Goal: Task Accomplishment & Management: Complete application form

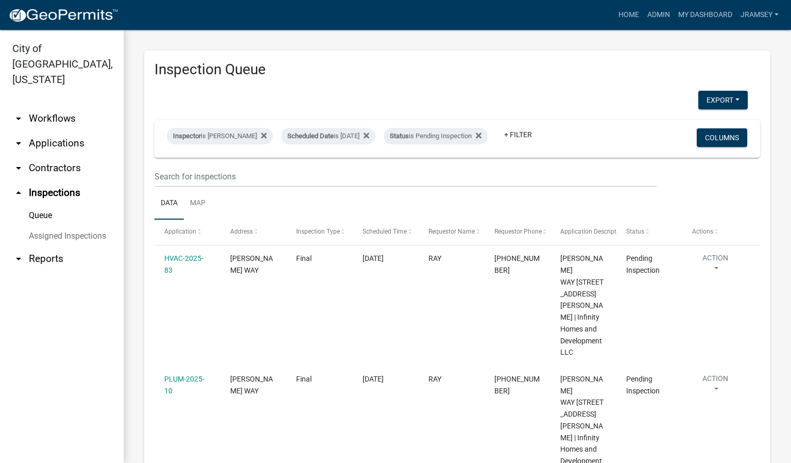
scroll to position [178, 0]
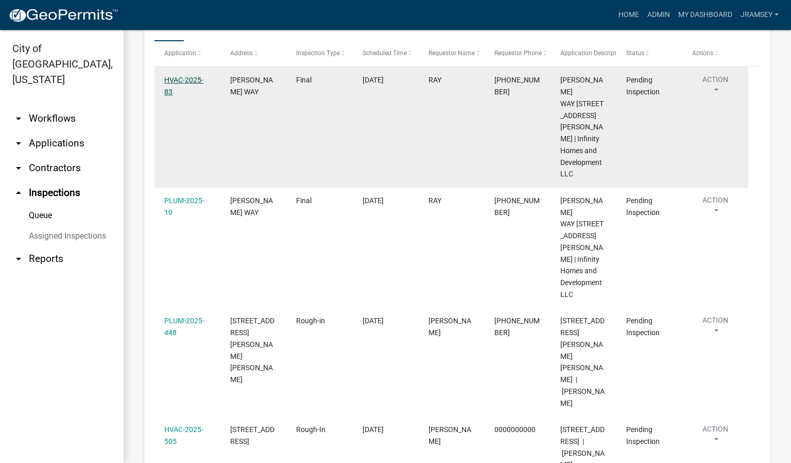
click at [178, 87] on link "HVAC-2025-83" at bounding box center [183, 86] width 39 height 20
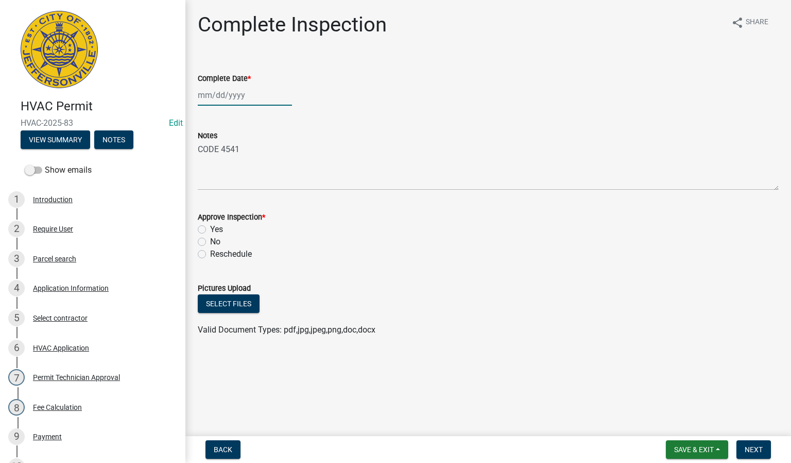
click at [222, 93] on div at bounding box center [245, 94] width 94 height 21
select select "8"
select select "2025"
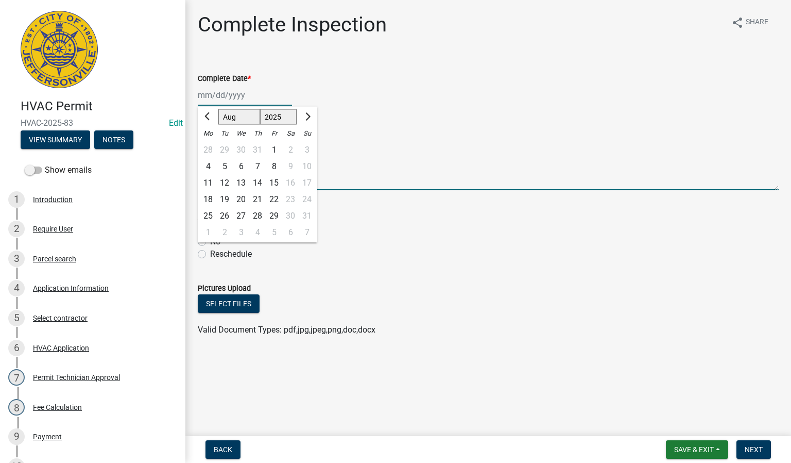
click at [433, 182] on textarea "CODE 4541" at bounding box center [488, 166] width 581 height 48
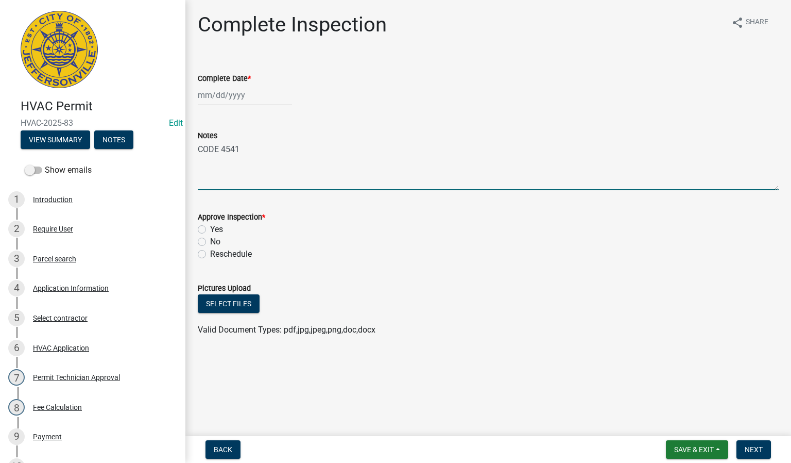
click at [210, 98] on div at bounding box center [245, 94] width 94 height 21
select select "8"
select select "2025"
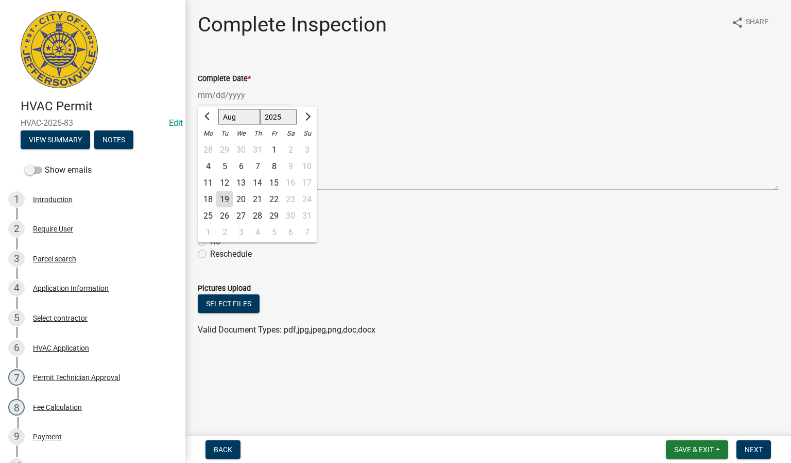
click at [226, 199] on div "19" at bounding box center [224, 199] width 16 height 16
type input "[DATE]"
click at [210, 229] on label "Yes" at bounding box center [216, 229] width 13 height 12
click at [210, 229] on input "Yes" at bounding box center [213, 226] width 7 height 7
radio input "true"
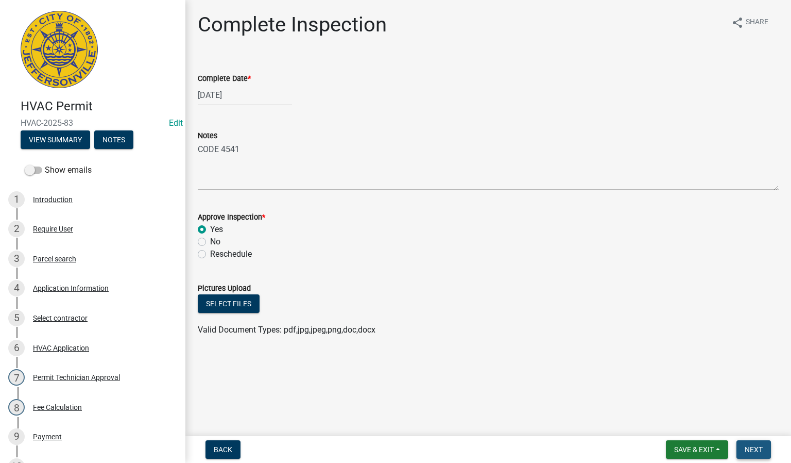
click at [753, 449] on span "Next" at bounding box center [754, 449] width 18 height 8
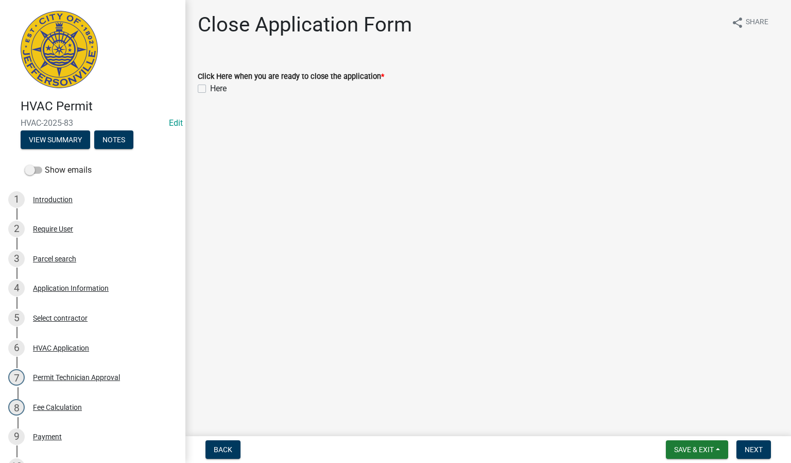
click at [210, 87] on label "Here" at bounding box center [218, 88] width 16 height 12
click at [210, 87] on input "Here" at bounding box center [213, 85] width 7 height 7
checkbox input "true"
click at [753, 447] on span "Next" at bounding box center [754, 449] width 18 height 8
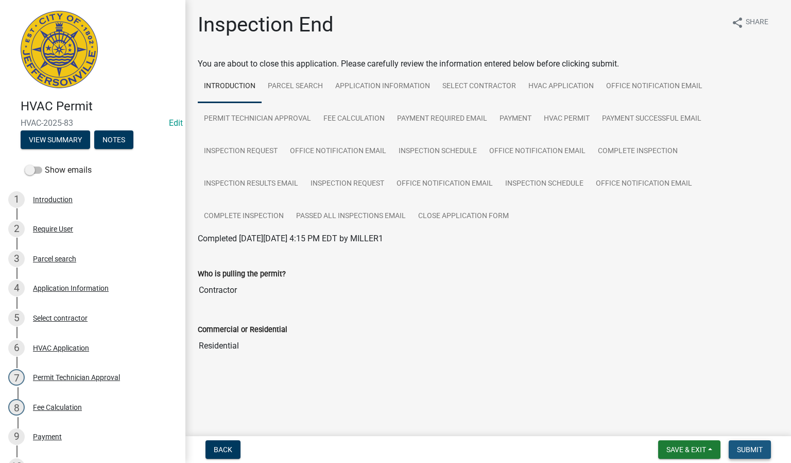
click at [749, 450] on span "Submit" at bounding box center [750, 449] width 26 height 8
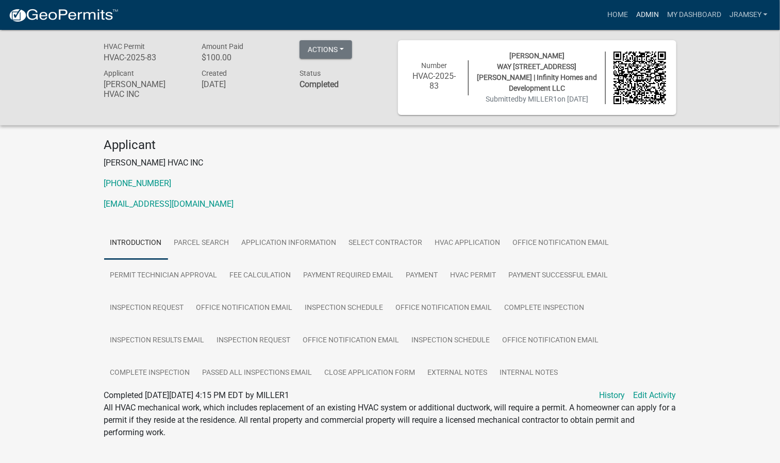
click at [650, 12] on link "Admin" at bounding box center [647, 15] width 31 height 20
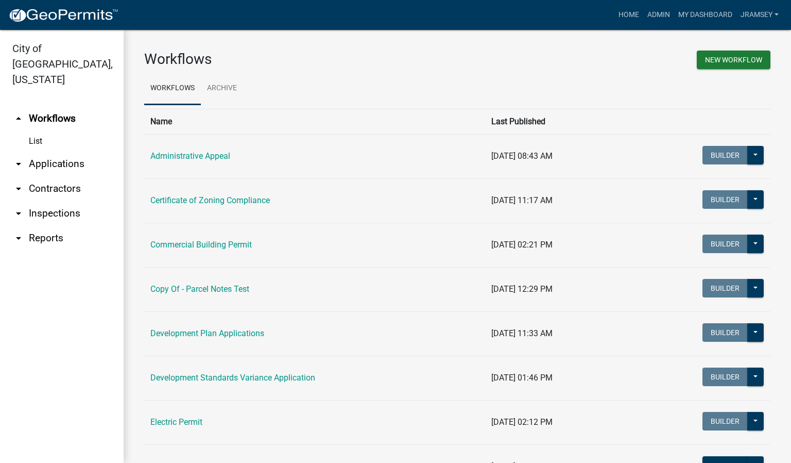
click at [39, 201] on link "arrow_drop_down Inspections" at bounding box center [62, 213] width 124 height 25
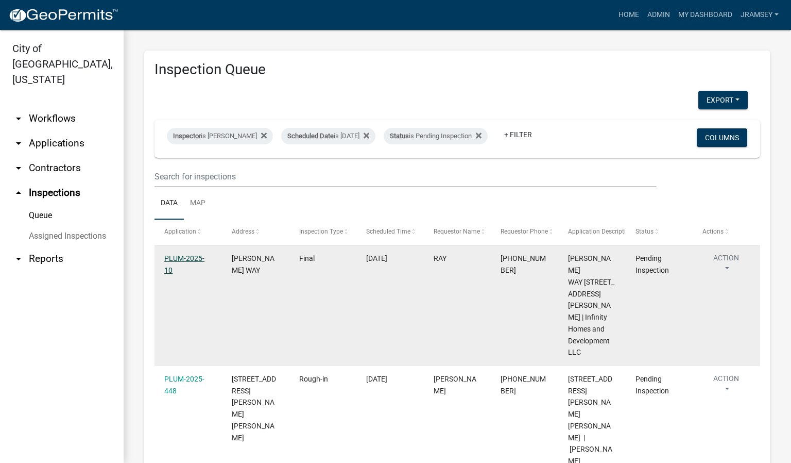
click at [187, 262] on link "PLUM-2025-10" at bounding box center [184, 264] width 40 height 20
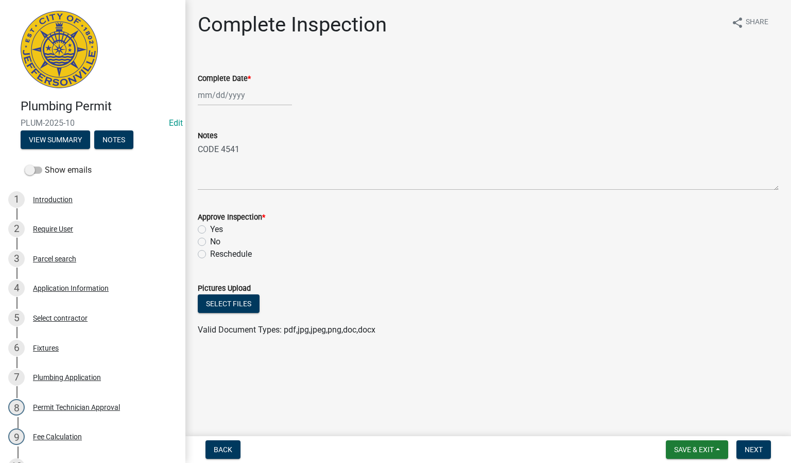
click at [213, 93] on div at bounding box center [245, 94] width 94 height 21
select select "8"
select select "2025"
click at [226, 195] on div "19" at bounding box center [224, 199] width 16 height 16
type input "[DATE]"
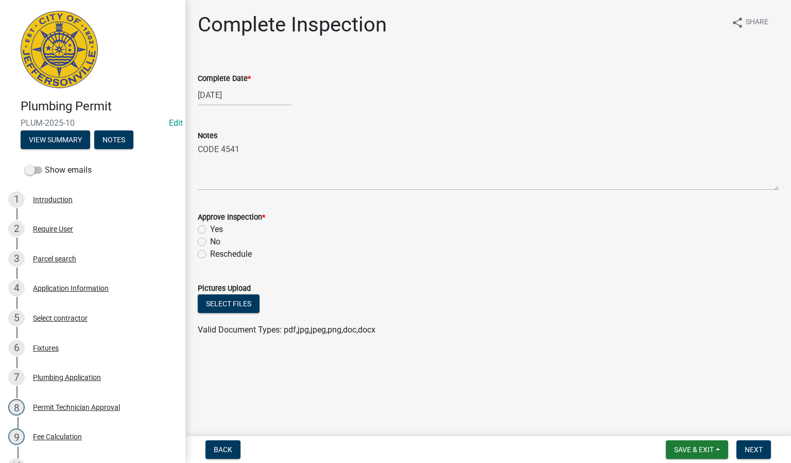
click at [210, 229] on label "Yes" at bounding box center [216, 229] width 13 height 12
click at [210, 229] on input "Yes" at bounding box center [213, 226] width 7 height 7
radio input "true"
click at [751, 455] on button "Next" at bounding box center [754, 449] width 35 height 19
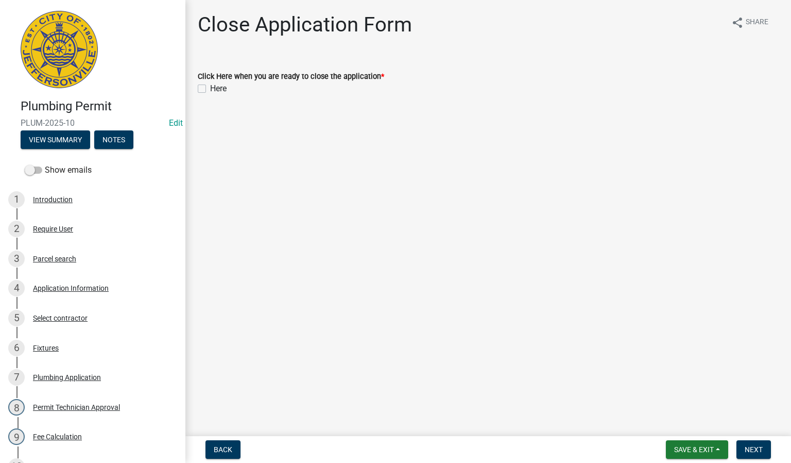
click at [210, 84] on label "Here" at bounding box center [218, 88] width 16 height 12
click at [210, 84] on input "Here" at bounding box center [213, 85] width 7 height 7
checkbox input "true"
click at [753, 454] on button "Next" at bounding box center [754, 449] width 35 height 19
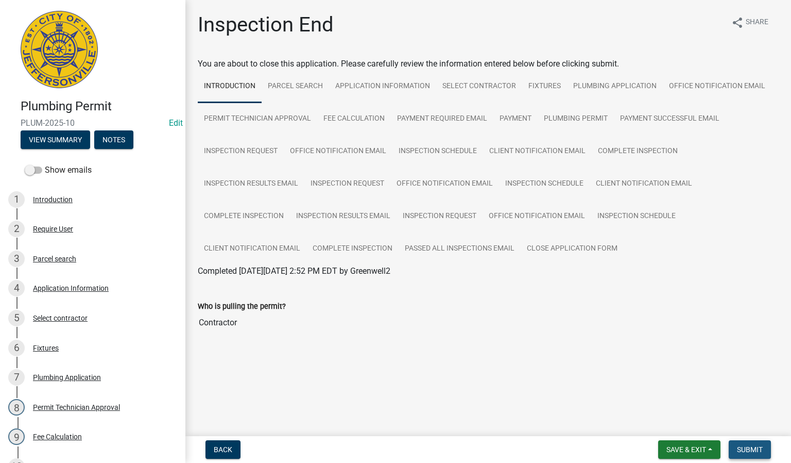
click at [754, 452] on span "Submit" at bounding box center [750, 449] width 26 height 8
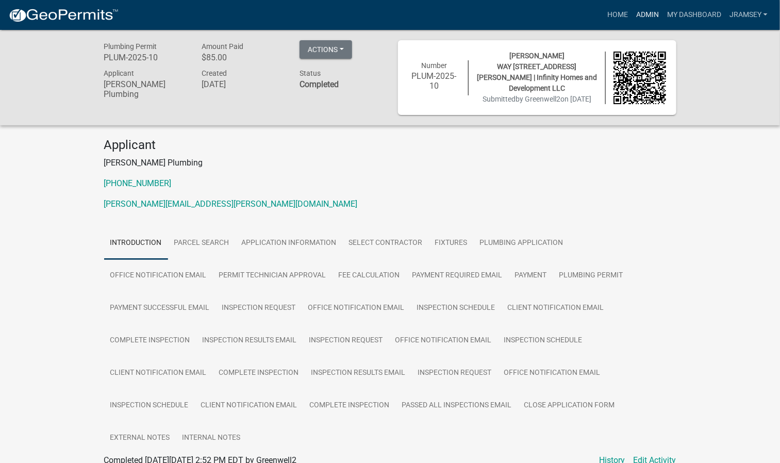
click at [641, 13] on link "Admin" at bounding box center [647, 15] width 31 height 20
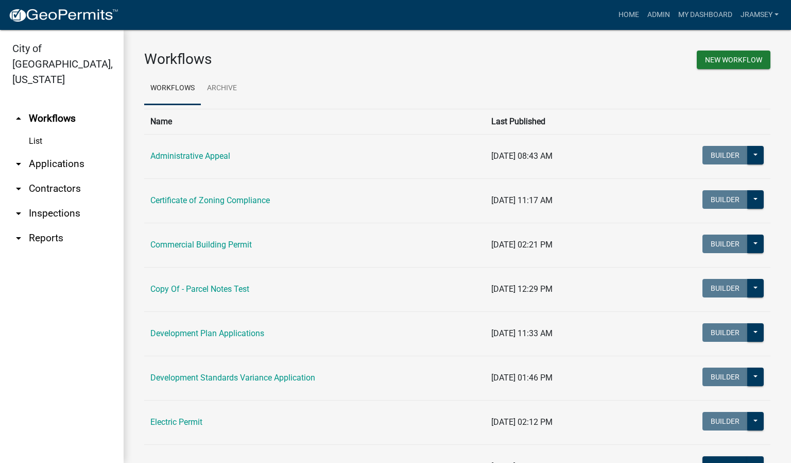
click at [62, 201] on link "arrow_drop_down Inspections" at bounding box center [62, 213] width 124 height 25
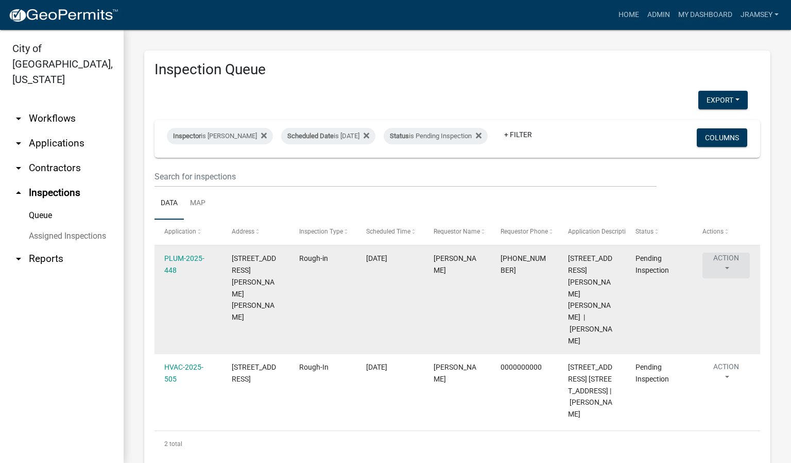
click at [724, 266] on button "Action" at bounding box center [726, 265] width 47 height 26
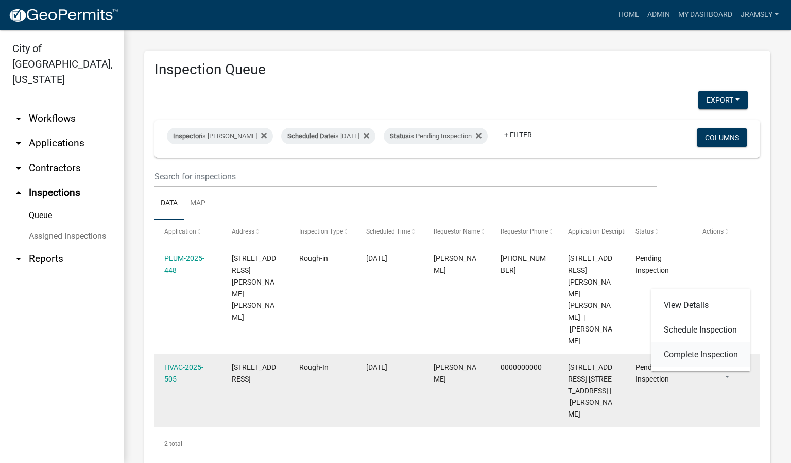
click at [693, 356] on link "Complete Inspection" at bounding box center [701, 354] width 99 height 25
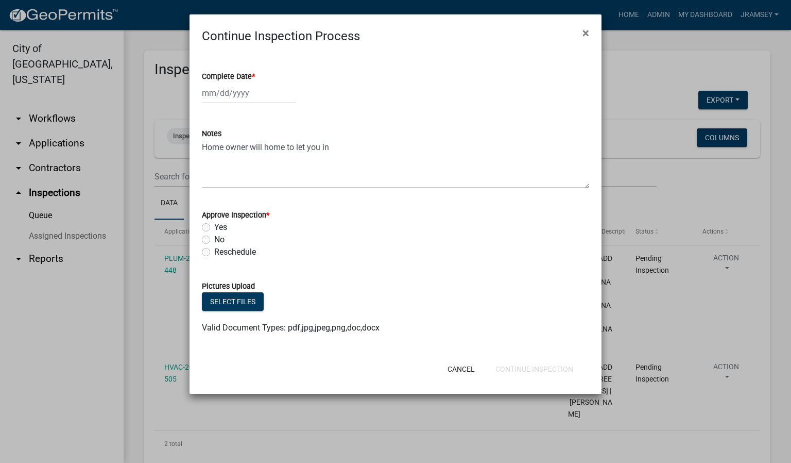
click at [225, 101] on div at bounding box center [249, 92] width 94 height 21
select select "8"
select select "2025"
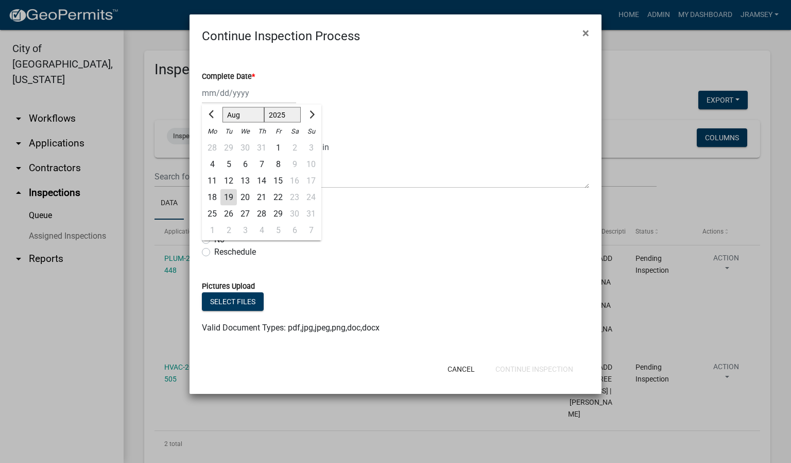
click at [230, 200] on div "19" at bounding box center [229, 197] width 16 height 16
type input "[DATE]"
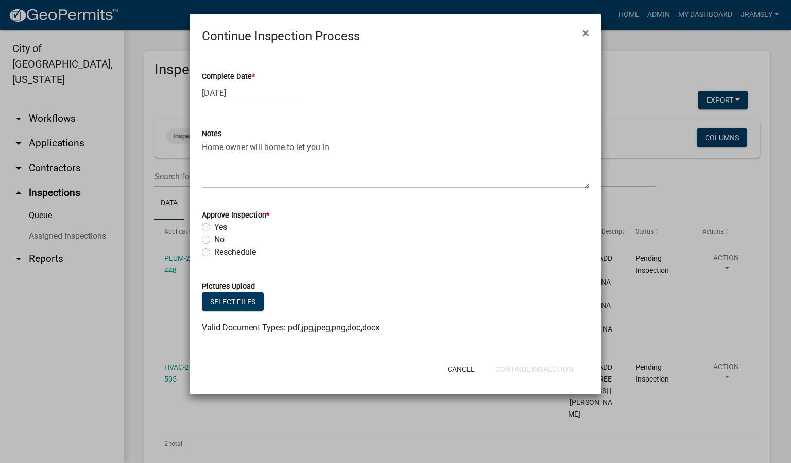
click at [214, 226] on label "Yes" at bounding box center [220, 227] width 13 height 12
click at [214, 226] on input "Yes" at bounding box center [217, 224] width 7 height 7
radio input "true"
click at [543, 363] on button "Continue Inspection" at bounding box center [534, 369] width 94 height 19
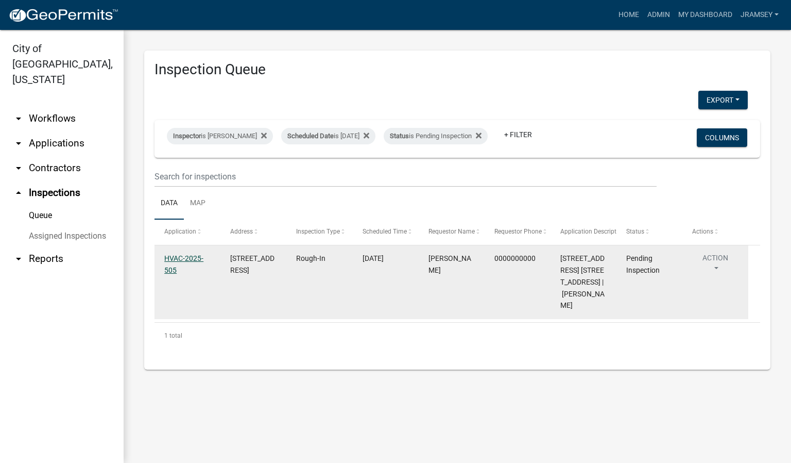
click at [177, 267] on link "HVAC-2025-505" at bounding box center [183, 264] width 39 height 20
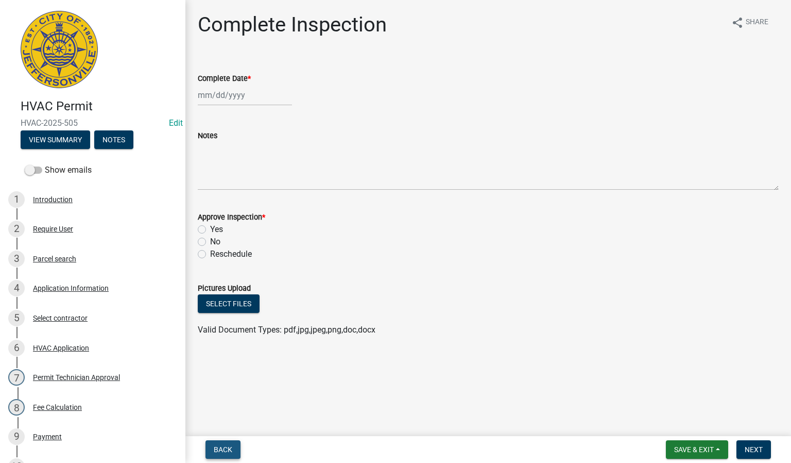
click at [227, 446] on span "Back" at bounding box center [223, 449] width 19 height 8
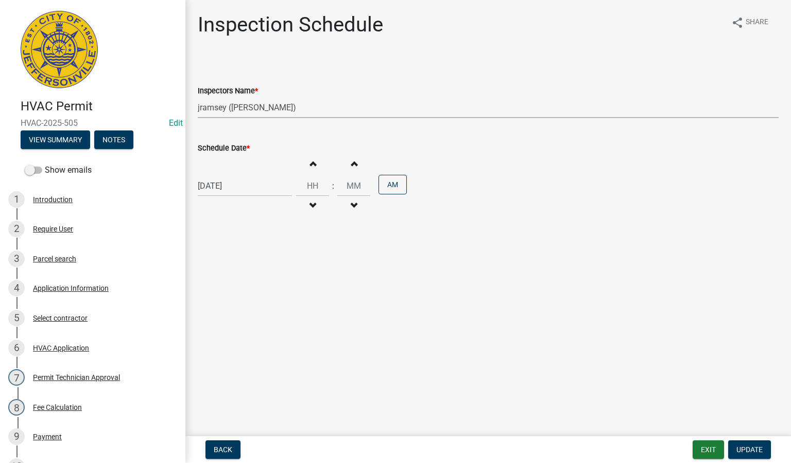
click at [226, 107] on select "Select Item... [PERSON_NAME] ([PERSON_NAME]) [PERSON_NAME] ([PERSON_NAME]) mkru…" at bounding box center [488, 107] width 581 height 21
select select "fdb3bcc6-ce93-4663-8a18-5c08884dd177"
click at [198, 97] on select "Select Item... [PERSON_NAME] ([PERSON_NAME]) [PERSON_NAME] ([PERSON_NAME]) mkru…" at bounding box center [488, 107] width 581 height 21
click at [753, 453] on span "Update" at bounding box center [750, 449] width 26 height 8
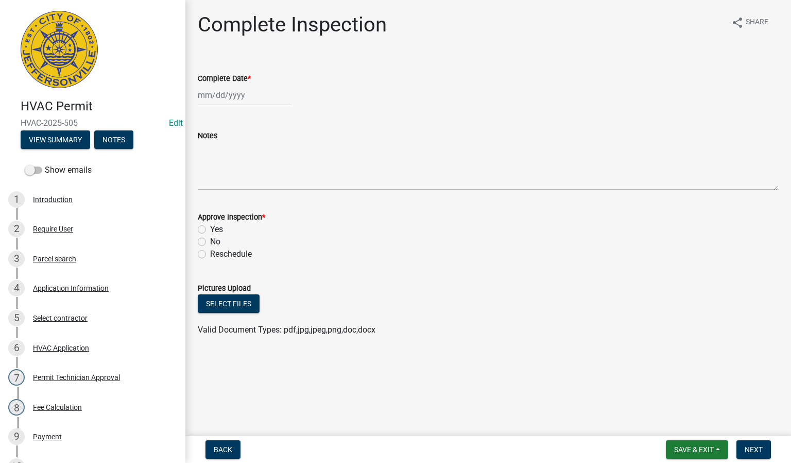
select select "8"
select select "2025"
click at [228, 95] on div "[PERSON_NAME] Feb Mar Apr [PERSON_NAME][DATE] Oct Nov [DATE] 1526 1527 1528 152…" at bounding box center [245, 94] width 94 height 21
click at [226, 197] on div "19" at bounding box center [224, 199] width 16 height 16
type input "[DATE]"
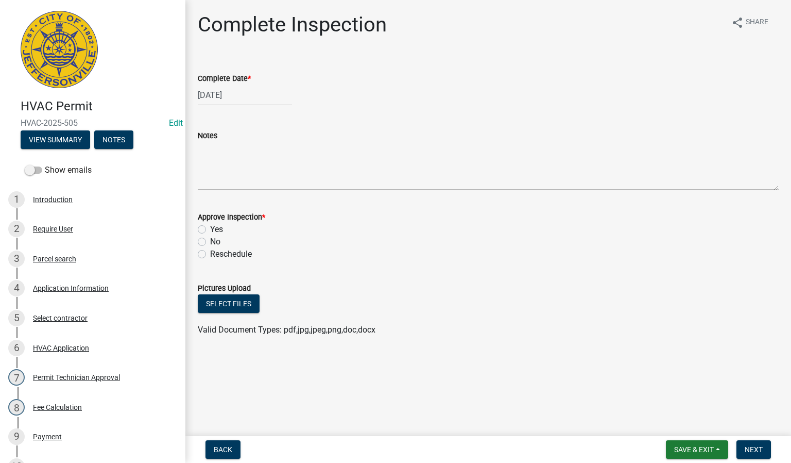
click at [210, 228] on label "Yes" at bounding box center [216, 229] width 13 height 12
click at [210, 228] on input "Yes" at bounding box center [213, 226] width 7 height 7
radio input "true"
click at [756, 447] on span "Next" at bounding box center [754, 449] width 18 height 8
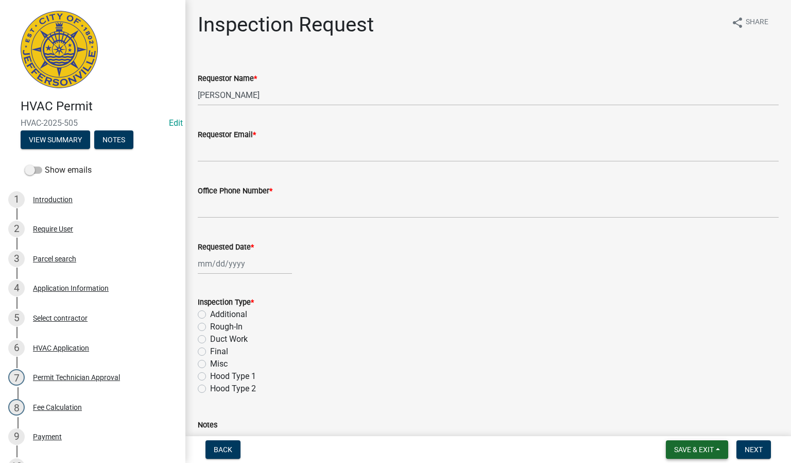
click at [716, 449] on button "Save & Exit" at bounding box center [697, 449] width 62 height 19
click at [678, 424] on button "Save & Exit" at bounding box center [687, 423] width 82 height 25
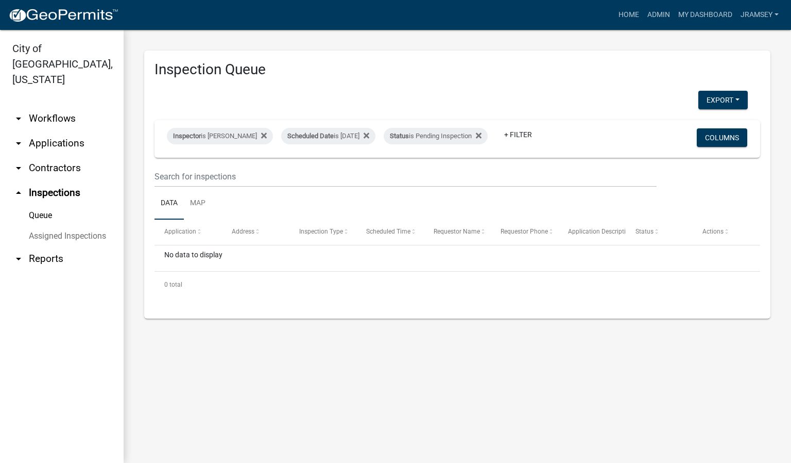
click at [66, 131] on link "arrow_drop_down Applications" at bounding box center [62, 143] width 124 height 25
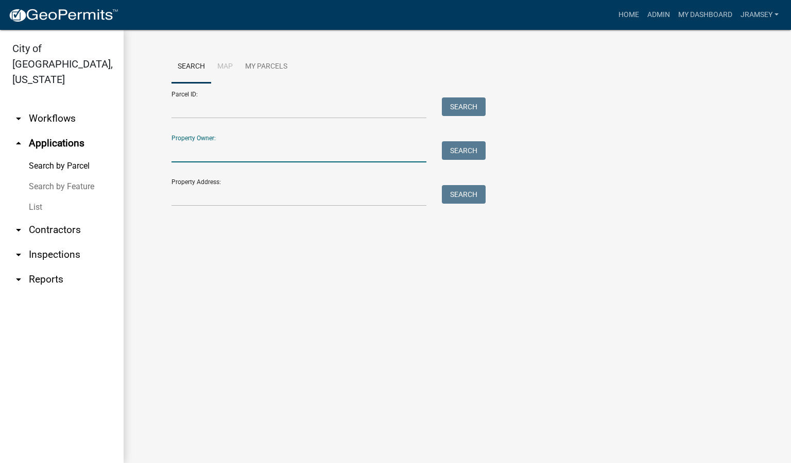
click at [218, 155] on input "Property Owner:" at bounding box center [299, 151] width 255 height 21
type input "dicks"
click at [458, 157] on button "Search" at bounding box center [464, 150] width 44 height 19
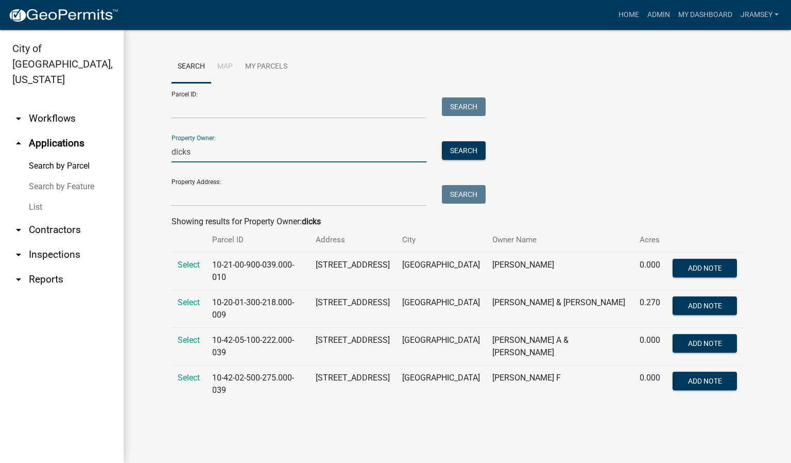
drag, startPoint x: 225, startPoint y: 150, endPoint x: 159, endPoint y: 152, distance: 65.5
click at [159, 152] on wm-workflow-application-search-view "Search Map My Parcels Parcel ID: Search Property Owner: dicks Search Property A…" at bounding box center [457, 230] width 627 height 360
click at [63, 106] on link "arrow_drop_down Workflows" at bounding box center [62, 118] width 124 height 25
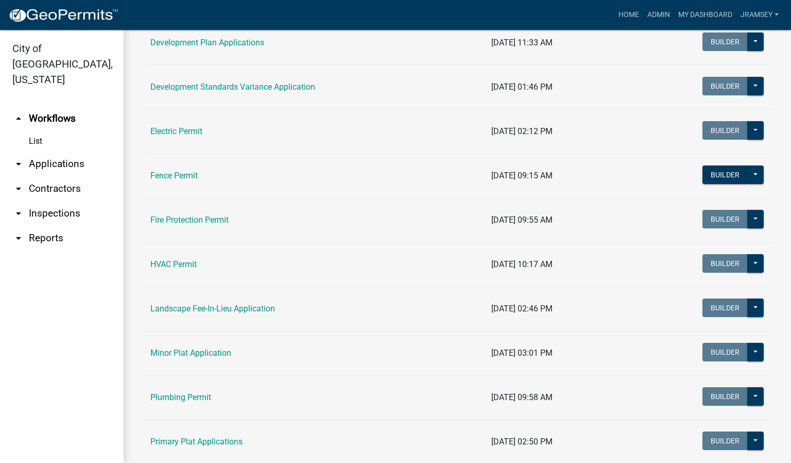
scroll to position [309, 0]
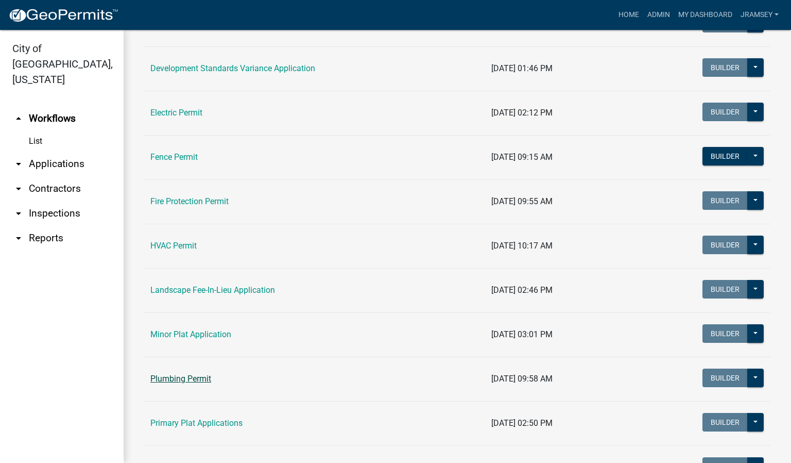
click at [178, 383] on link "Plumbing Permit" at bounding box center [180, 379] width 61 height 10
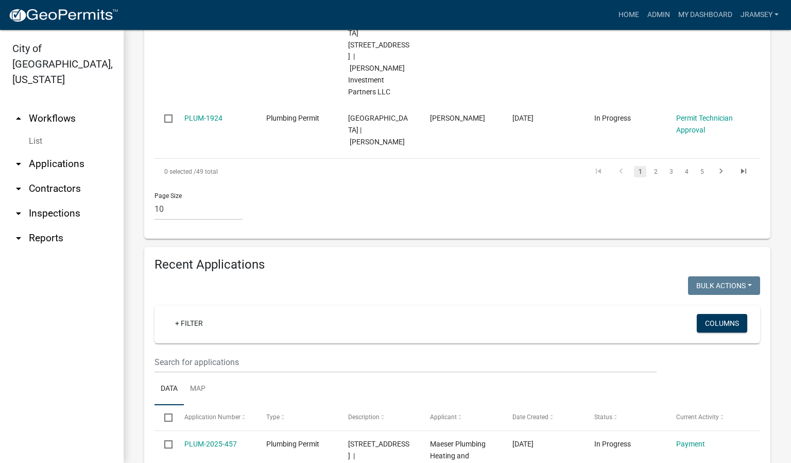
scroll to position [1005, 0]
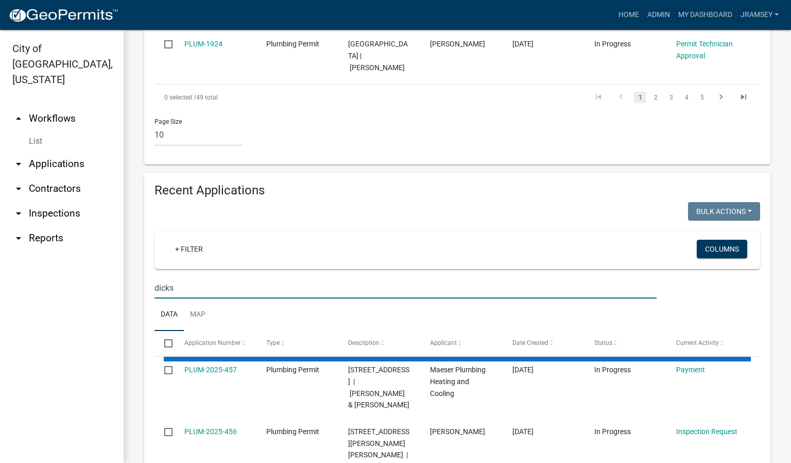
scroll to position [910, 0]
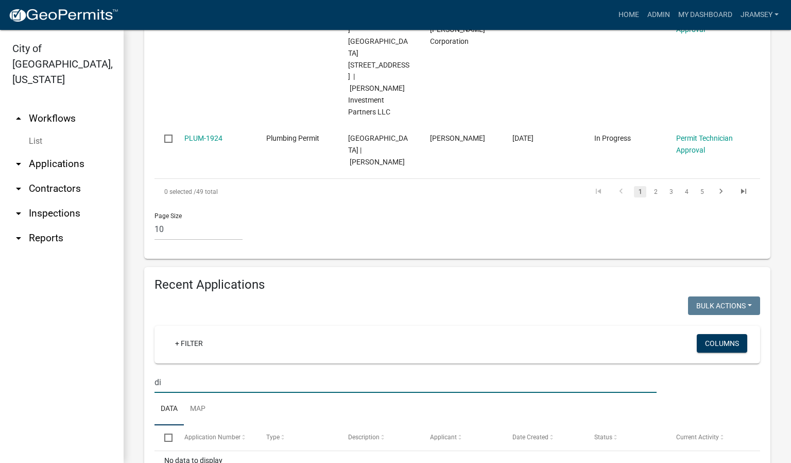
type input "d"
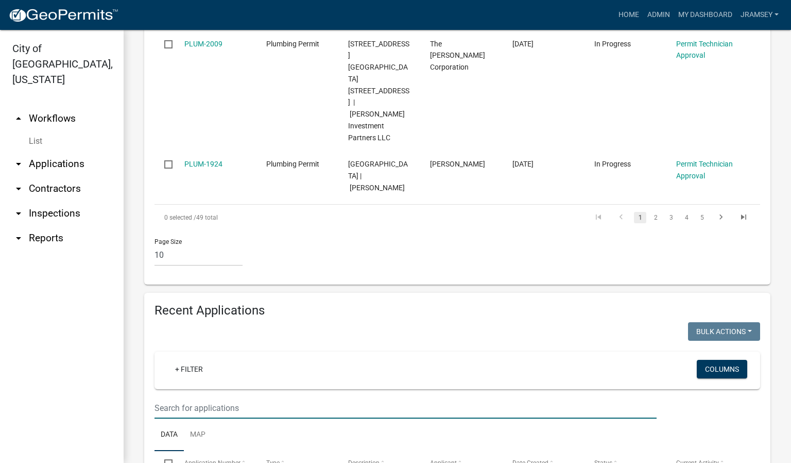
scroll to position [1005, 0]
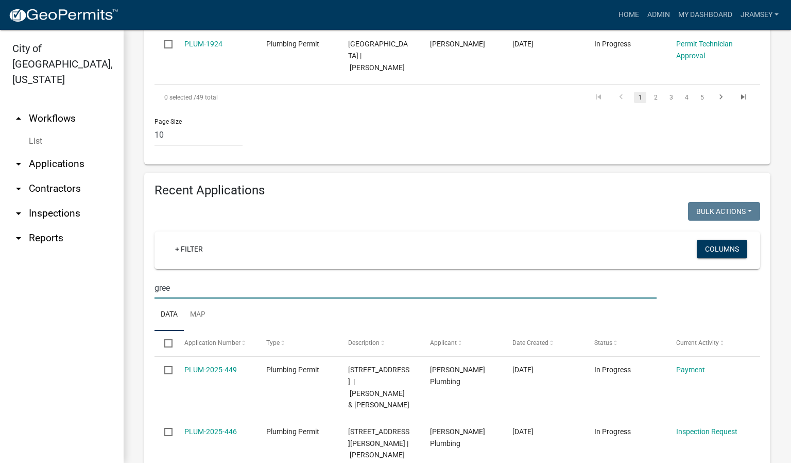
click at [195, 277] on input "gree" at bounding box center [406, 287] width 502 height 21
type input "[PERSON_NAME]"
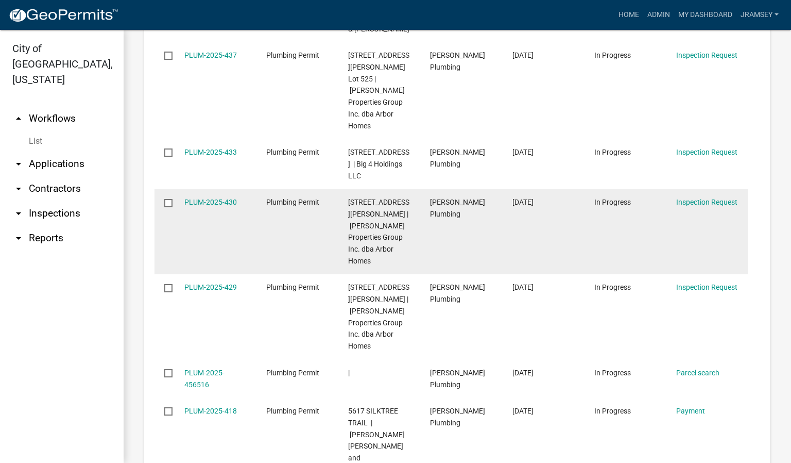
scroll to position [1619, 0]
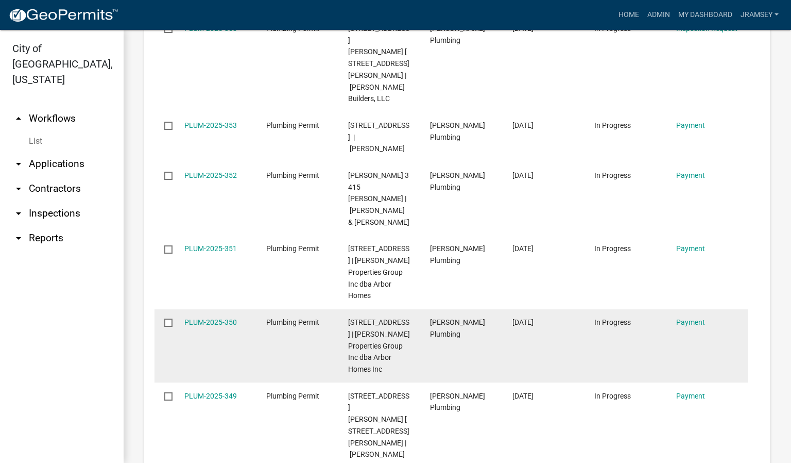
scroll to position [1654, 0]
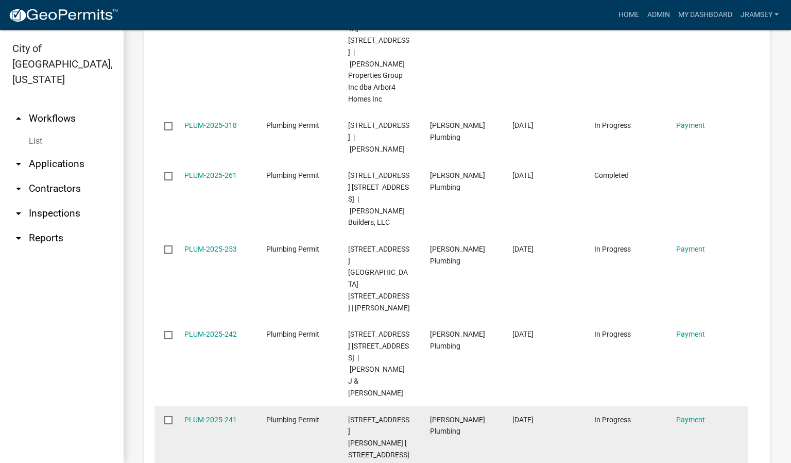
scroll to position [1631, 0]
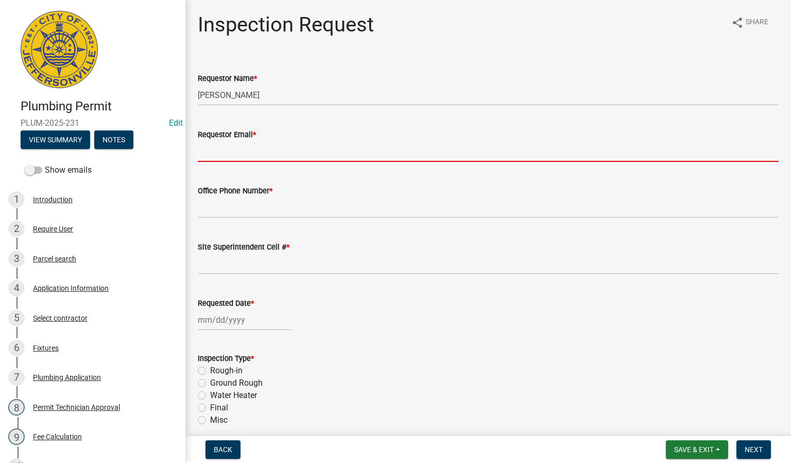
click at [249, 147] on input "Requestor Email *" at bounding box center [488, 151] width 581 height 21
type input "[EMAIL_ADDRESS][DOMAIN_NAME]"
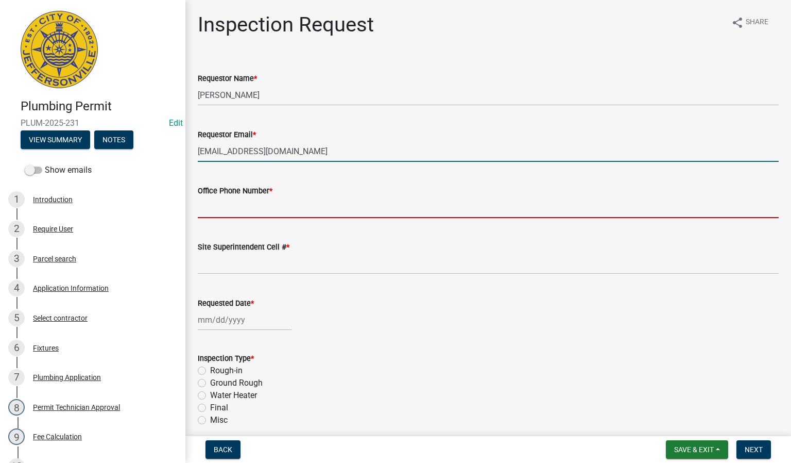
click at [289, 212] on input "Office Phone Number *" at bounding box center [488, 207] width 581 height 21
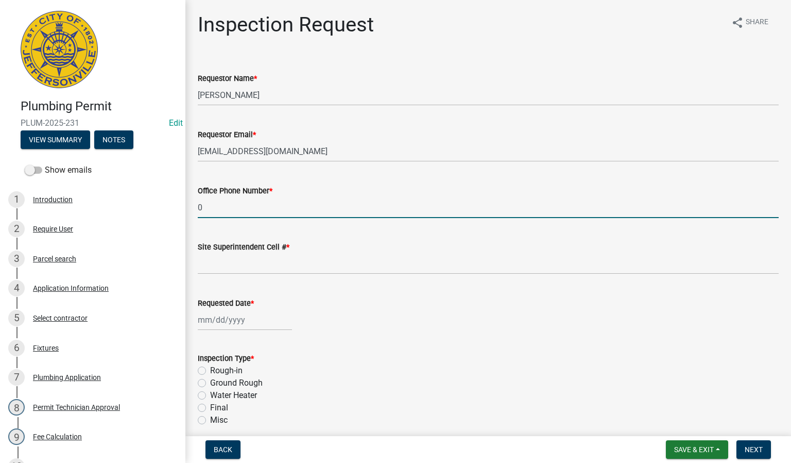
type input "0000000000"
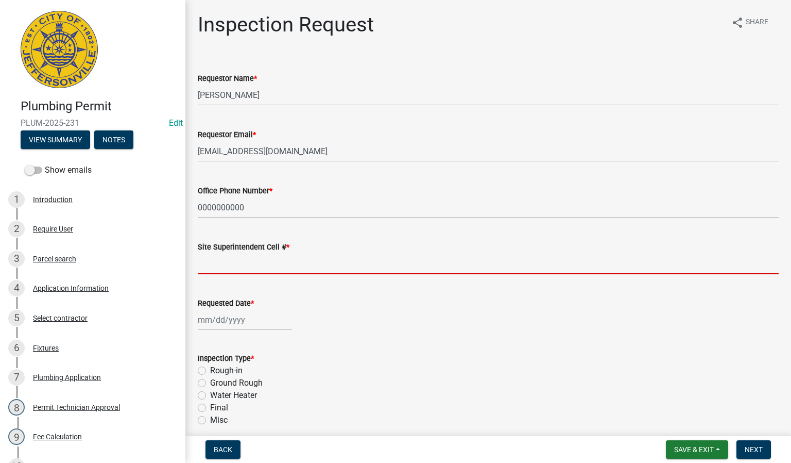
click at [274, 265] on input "Site Superintendent Cell # *" at bounding box center [488, 263] width 581 height 21
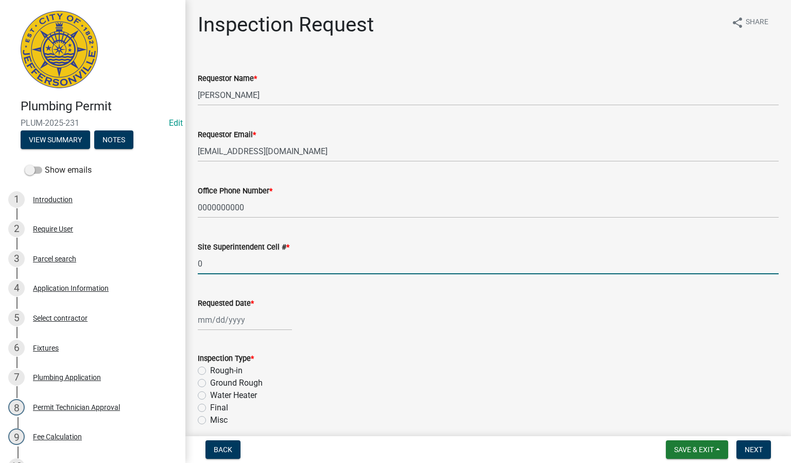
type input "0000000000"
select select "8"
select select "2025"
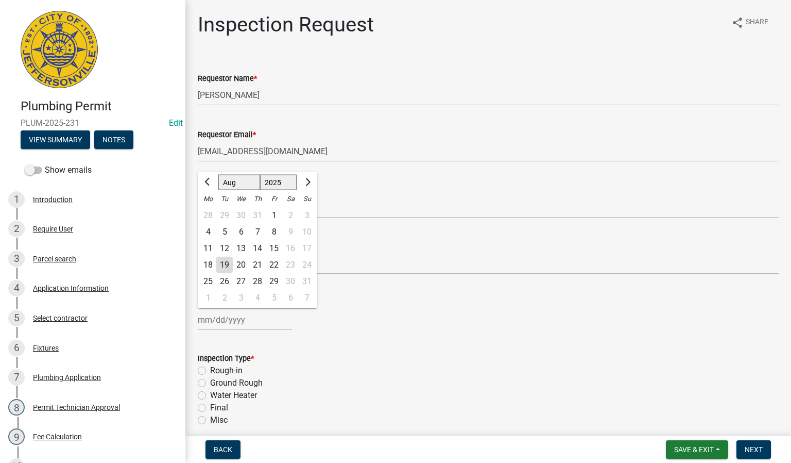
click at [237, 313] on div "[PERSON_NAME] Feb Mar Apr [PERSON_NAME][DATE] Oct Nov [DATE] 1526 1527 1528 152…" at bounding box center [245, 319] width 94 height 21
click at [223, 261] on div "19" at bounding box center [224, 265] width 16 height 16
type input "[DATE]"
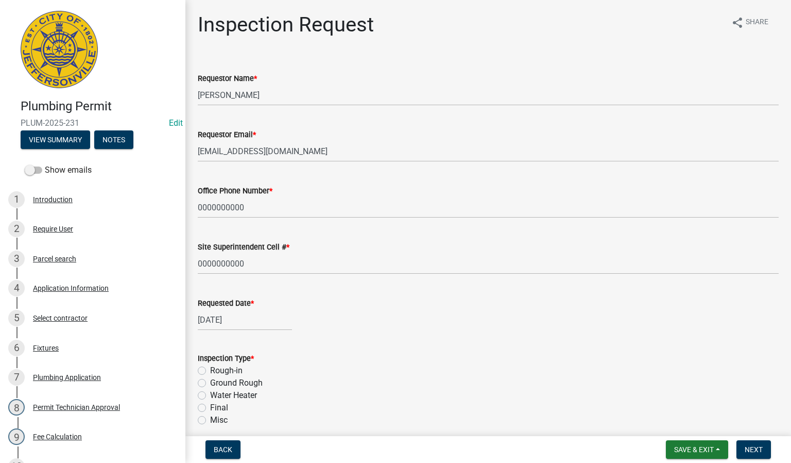
click at [210, 371] on label "Rough-in" at bounding box center [226, 370] width 32 height 12
click at [210, 371] on input "Rough-in" at bounding box center [213, 367] width 7 height 7
radio input "true"
click at [766, 450] on button "Next" at bounding box center [754, 449] width 35 height 19
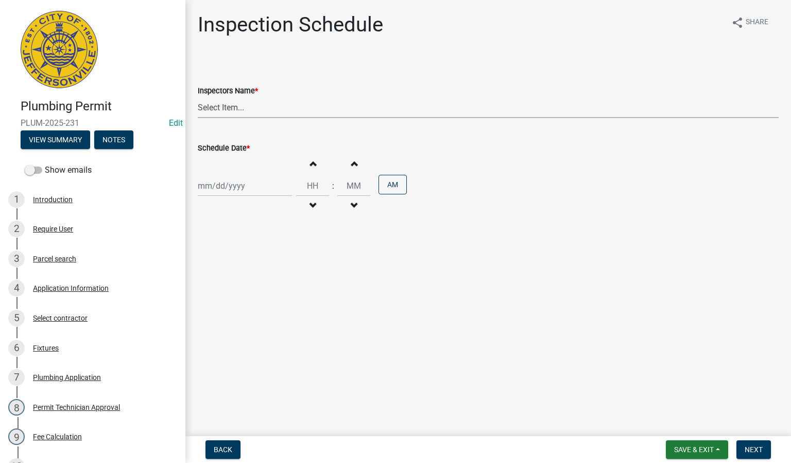
click at [219, 110] on select "Select Item... [PERSON_NAME] ([PERSON_NAME]) [PERSON_NAME] ([PERSON_NAME]) mkru…" at bounding box center [488, 107] width 581 height 21
select select "13c97fbc-c819-4cee-844a-0db3d3c4db95"
click at [198, 97] on select "Select Item... [PERSON_NAME] ([PERSON_NAME]) [PERSON_NAME] ([PERSON_NAME]) mkru…" at bounding box center [488, 107] width 581 height 21
click at [218, 190] on div at bounding box center [245, 185] width 94 height 21
select select "8"
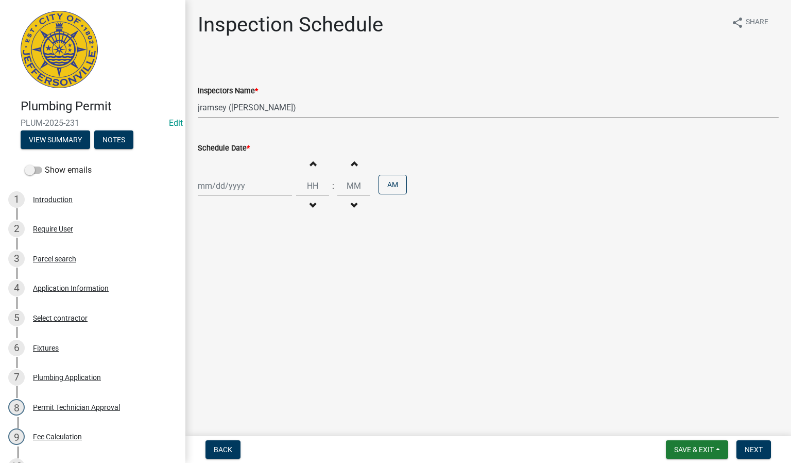
select select "2025"
click at [226, 289] on div "19" at bounding box center [224, 290] width 16 height 16
type input "[DATE]"
click at [752, 450] on span "Next" at bounding box center [754, 449] width 18 height 8
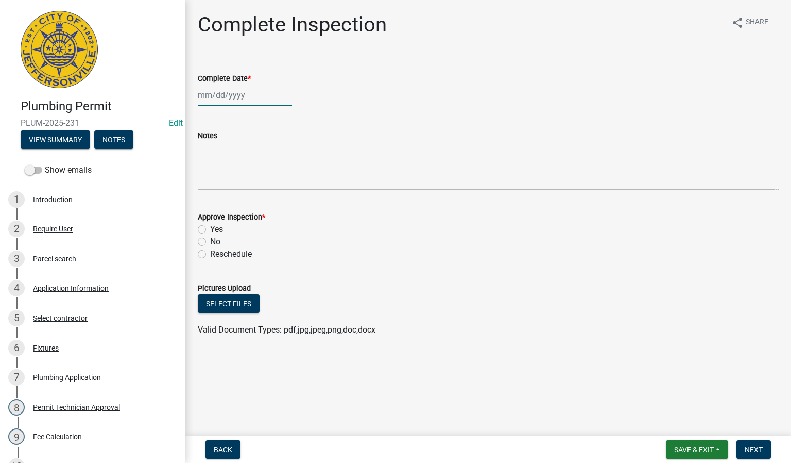
click at [230, 92] on div at bounding box center [245, 94] width 94 height 21
select select "8"
select select "2025"
click at [224, 199] on div "19" at bounding box center [224, 199] width 16 height 16
type input "[DATE]"
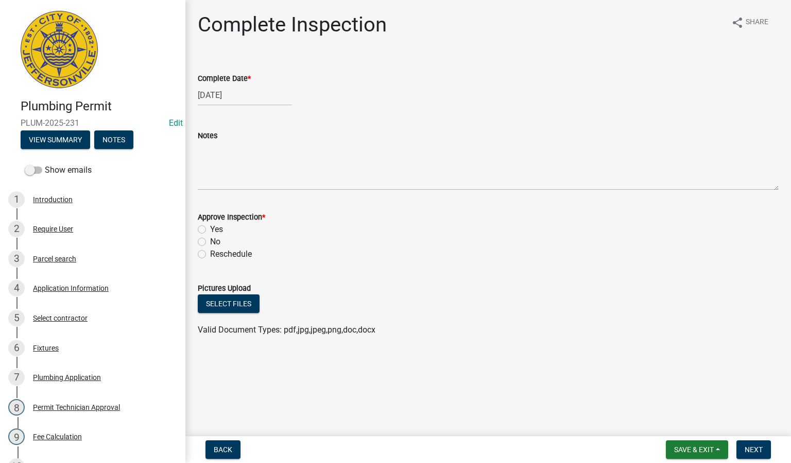
click at [210, 229] on label "Yes" at bounding box center [216, 229] width 13 height 12
click at [210, 229] on input "Yes" at bounding box center [213, 226] width 7 height 7
radio input "true"
click at [766, 448] on button "Next" at bounding box center [754, 449] width 35 height 19
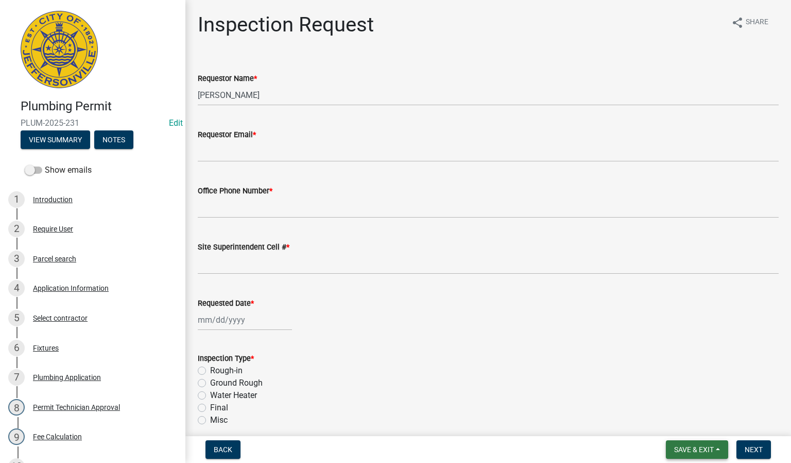
click at [691, 451] on span "Save & Exit" at bounding box center [694, 449] width 40 height 8
click at [682, 422] on button "Save & Exit" at bounding box center [687, 423] width 82 height 25
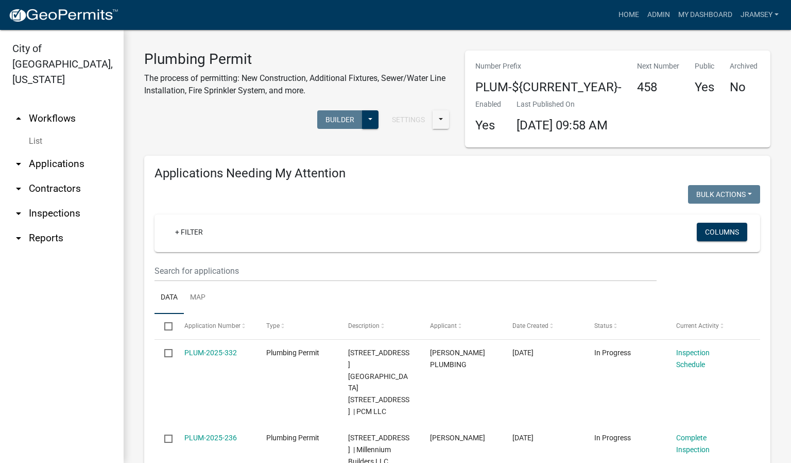
click at [62, 201] on link "arrow_drop_down Inspections" at bounding box center [62, 213] width 124 height 25
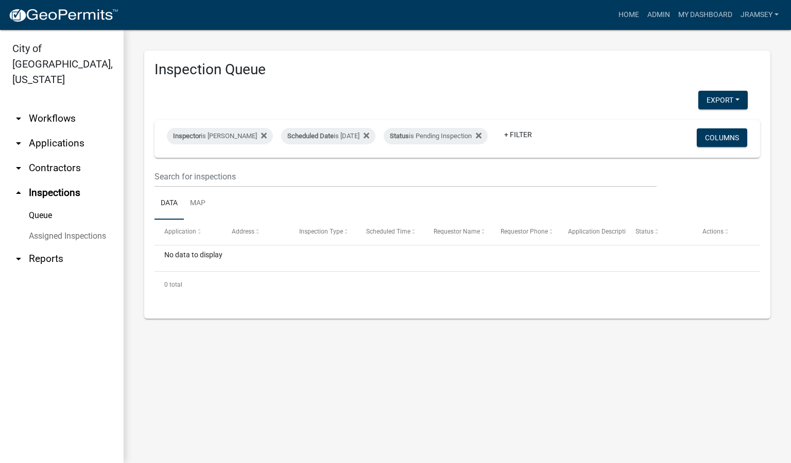
click at [64, 131] on link "arrow_drop_down Applications" at bounding box center [62, 143] width 124 height 25
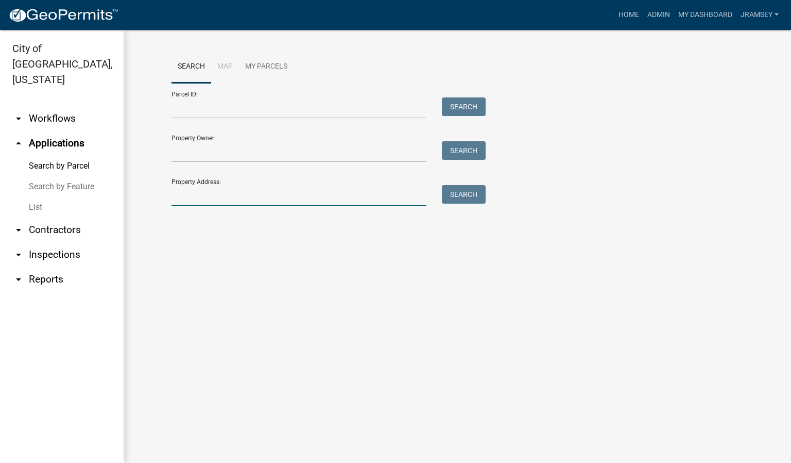
click at [202, 194] on input "Property Address:" at bounding box center [299, 195] width 255 height 21
type input "5116 wood"
click at [461, 195] on button "Search" at bounding box center [464, 194] width 44 height 19
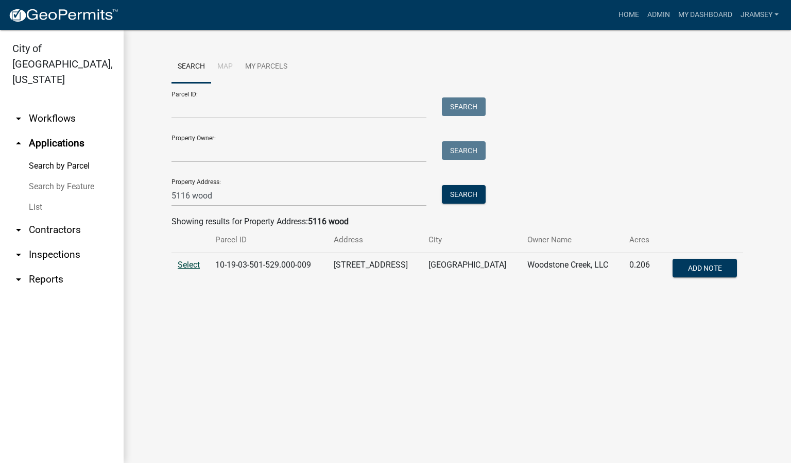
click at [184, 266] on span "Select" at bounding box center [189, 265] width 22 height 10
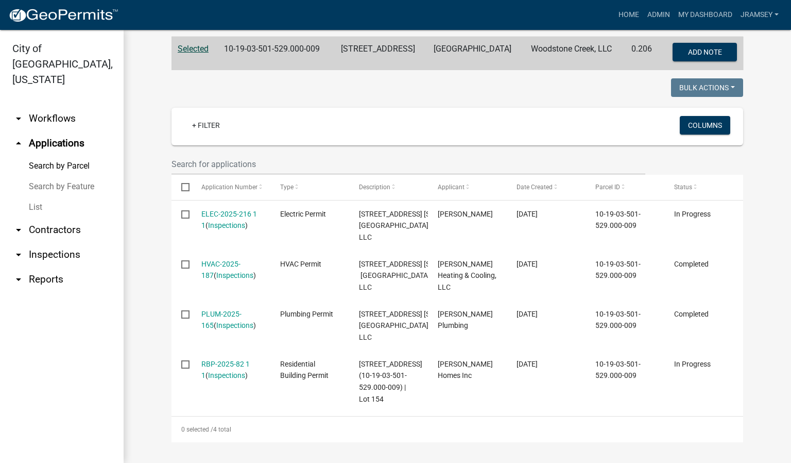
scroll to position [309, 0]
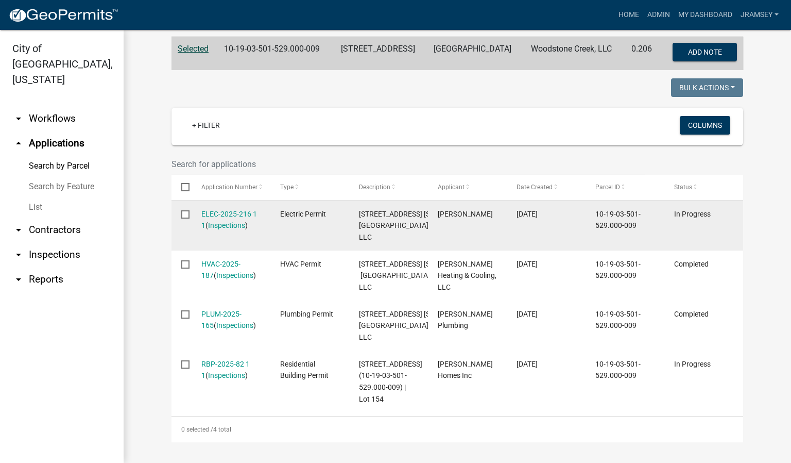
click at [227, 208] on div "ELEC-2025-216 1 1 ( Inspections )" at bounding box center [230, 220] width 59 height 24
click at [227, 210] on link "ELEC-2025-216 1 1" at bounding box center [229, 220] width 56 height 20
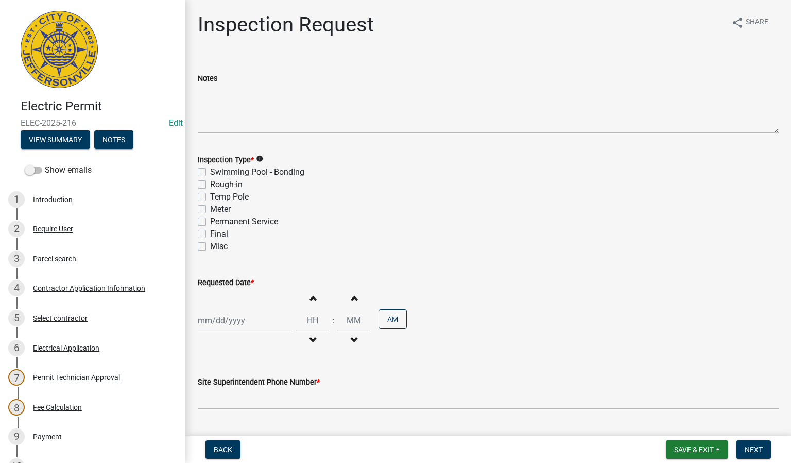
click at [210, 234] on label "Final" at bounding box center [219, 234] width 18 height 12
click at [210, 234] on input "Final" at bounding box center [213, 231] width 7 height 7
checkbox input "true"
checkbox input "false"
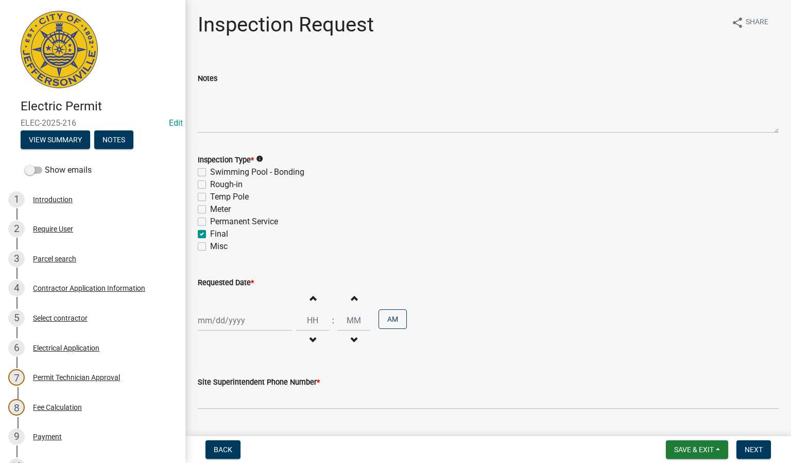
checkbox input "false"
checkbox input "true"
checkbox input "false"
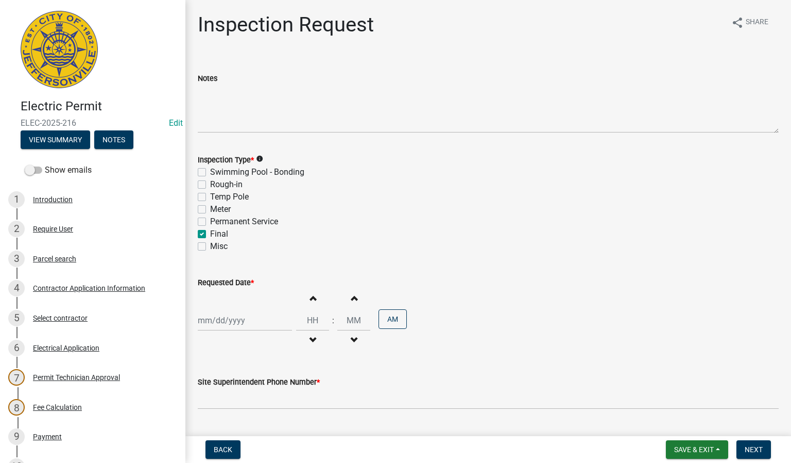
click at [216, 317] on div at bounding box center [245, 320] width 94 height 21
select select "8"
select select "2025"
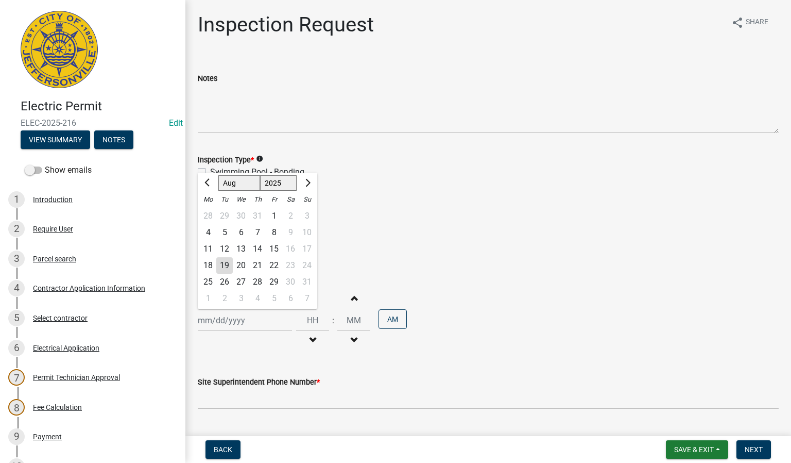
click at [229, 263] on div "19" at bounding box center [224, 265] width 16 height 16
type input "[DATE]"
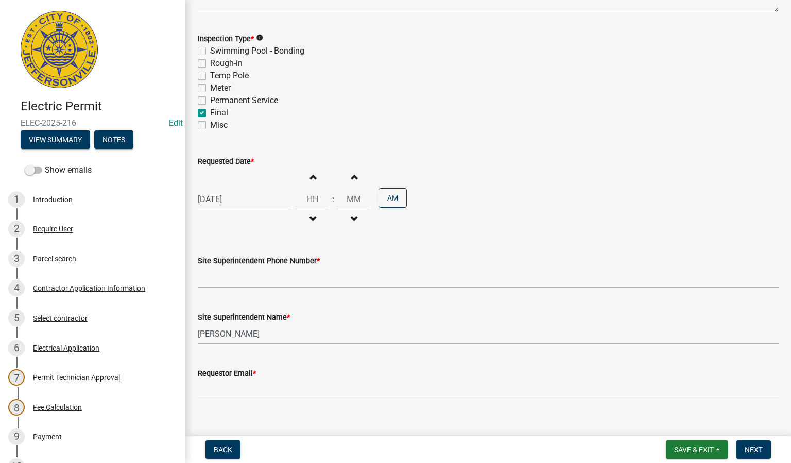
scroll to position [138, 0]
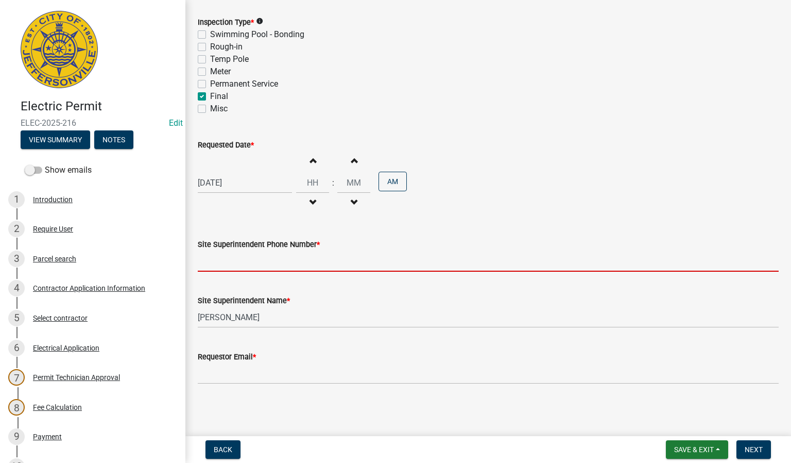
click at [240, 261] on input "Site Superintendent Phone Number *" at bounding box center [488, 260] width 581 height 21
type input "0000000000"
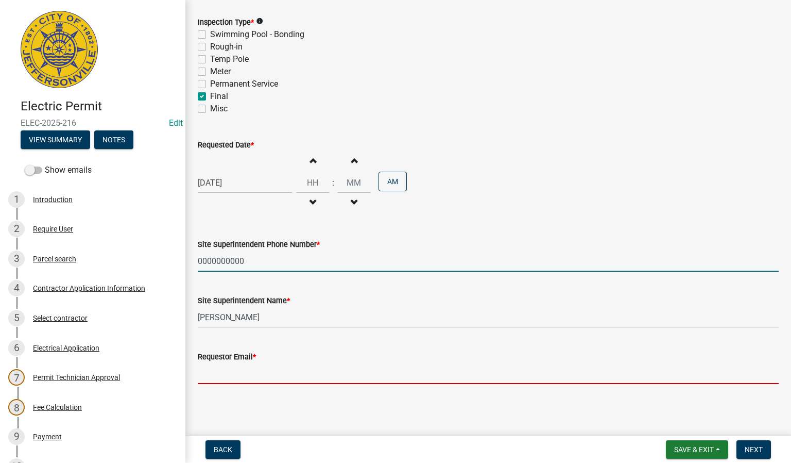
click at [247, 373] on input "Requestor Email *" at bounding box center [488, 373] width 581 height 21
type input "[EMAIL_ADDRESS][DOMAIN_NAME]"
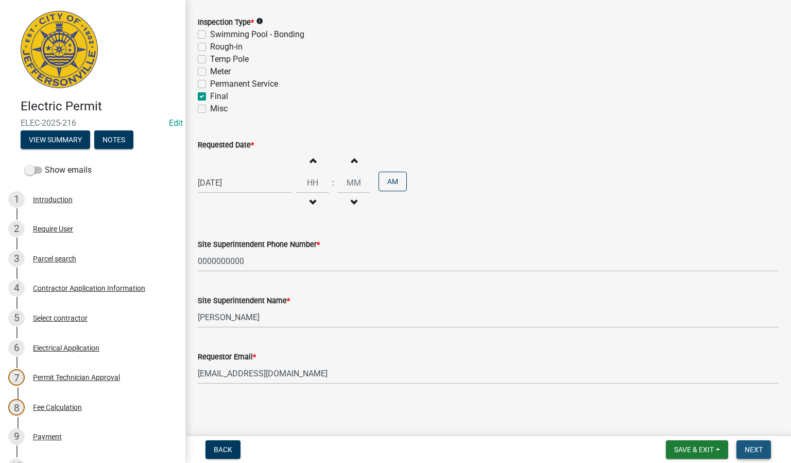
click at [754, 453] on button "Next" at bounding box center [754, 449] width 35 height 19
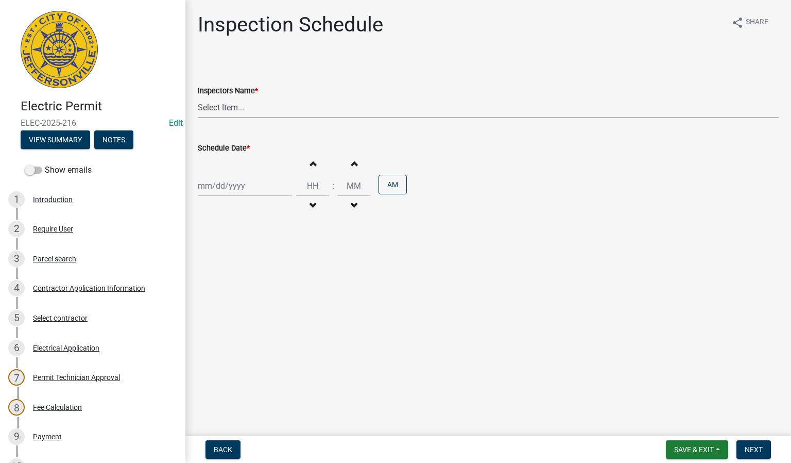
click at [230, 106] on select "Select Item... [PERSON_NAME] ([PERSON_NAME]) [PERSON_NAME] ([PERSON_NAME]) mkru…" at bounding box center [488, 107] width 581 height 21
select select "13c97fbc-c819-4cee-844a-0db3d3c4db95"
click at [198, 97] on select "Select Item... [PERSON_NAME] ([PERSON_NAME]) [PERSON_NAME] ([PERSON_NAME]) mkru…" at bounding box center [488, 107] width 581 height 21
select select "8"
select select "2025"
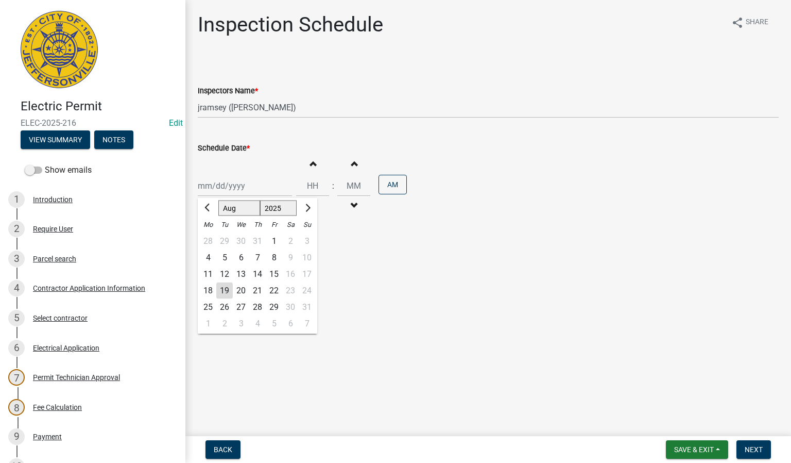
click at [226, 188] on div "[PERSON_NAME] Feb Mar Apr [PERSON_NAME][DATE] Oct Nov [DATE] 1526 1527 1528 152…" at bounding box center [245, 185] width 94 height 21
click at [229, 288] on div "19" at bounding box center [224, 290] width 16 height 16
type input "[DATE]"
click at [752, 450] on span "Next" at bounding box center [754, 449] width 18 height 8
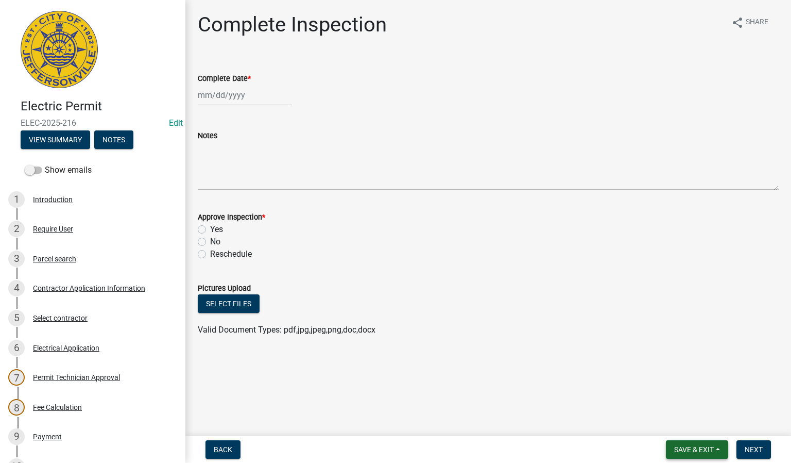
click at [702, 447] on span "Save & Exit" at bounding box center [694, 449] width 40 height 8
click at [687, 424] on button "Save & Exit" at bounding box center [687, 423] width 82 height 25
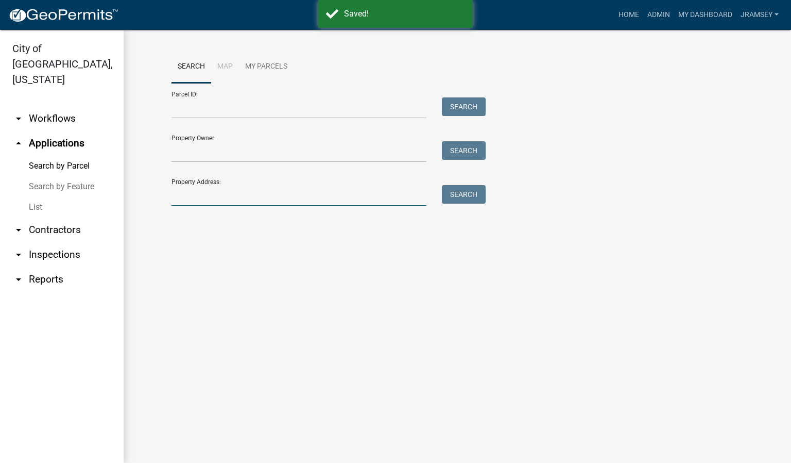
click at [262, 198] on input "Property Address:" at bounding box center [299, 195] width 255 height 21
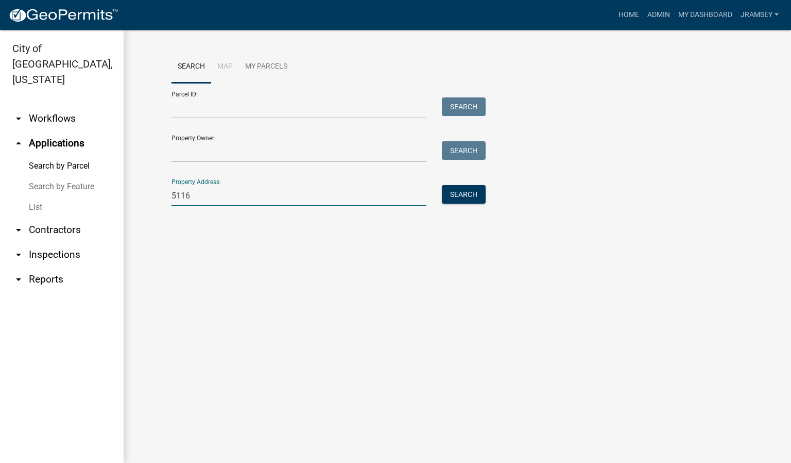
type input "5116 wood"
click at [481, 195] on button "Search" at bounding box center [464, 194] width 44 height 19
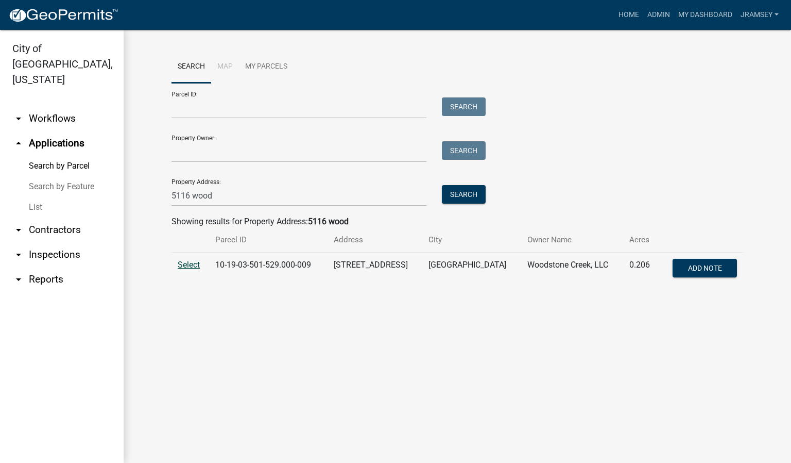
click at [191, 266] on span "Select" at bounding box center [189, 265] width 22 height 10
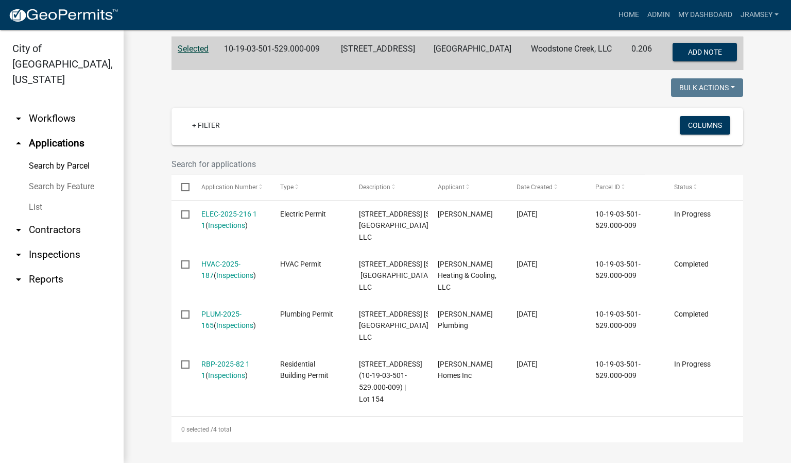
scroll to position [357, 0]
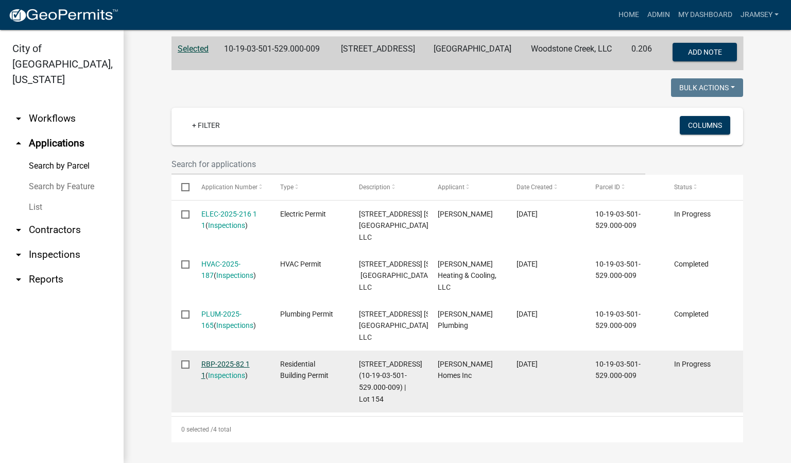
click at [214, 366] on link "RBP-2025-82 1 1" at bounding box center [225, 370] width 48 height 20
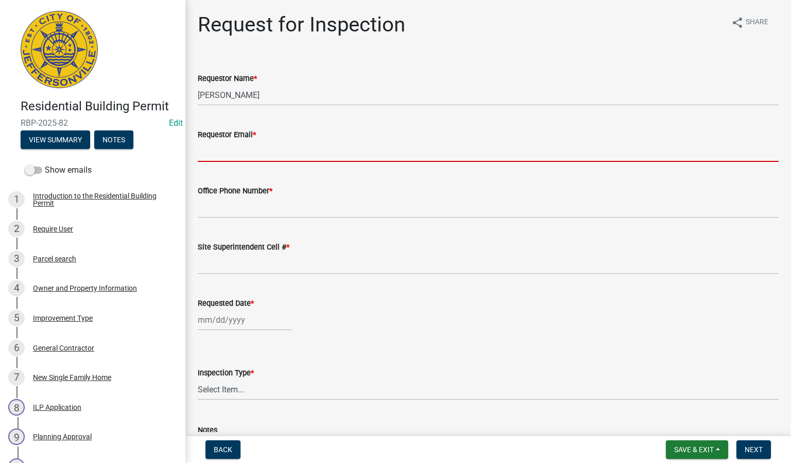
click at [246, 151] on input "Requestor Email *" at bounding box center [488, 151] width 581 height 21
type input "[EMAIL_ADDRESS][DOMAIN_NAME]"
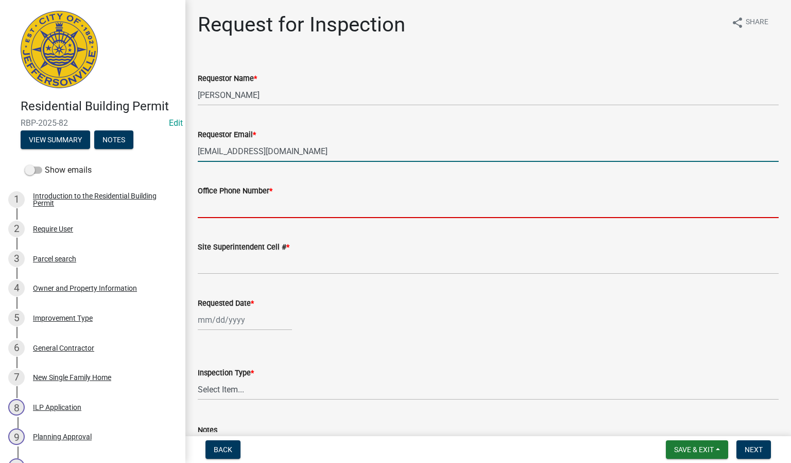
click at [244, 205] on input "Office Phone Number *" at bounding box center [488, 207] width 581 height 21
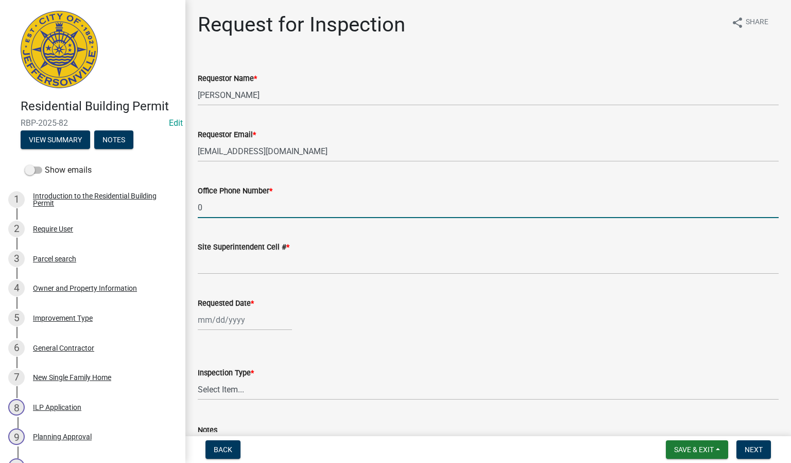
type input "0000000000"
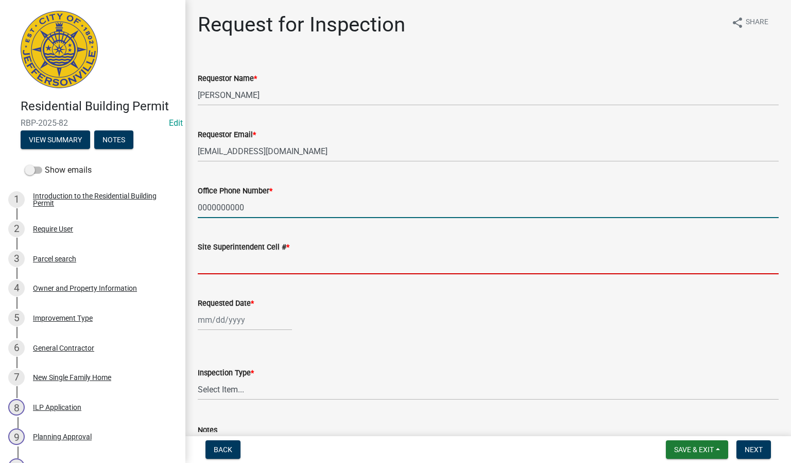
click at [258, 258] on input "Site Superintendent Cell # *" at bounding box center [488, 263] width 581 height 21
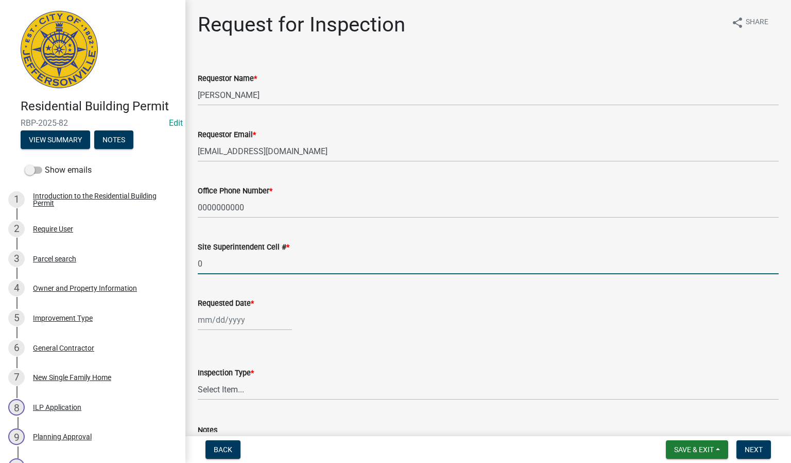
type input "0000000000"
select select "8"
select select "2025"
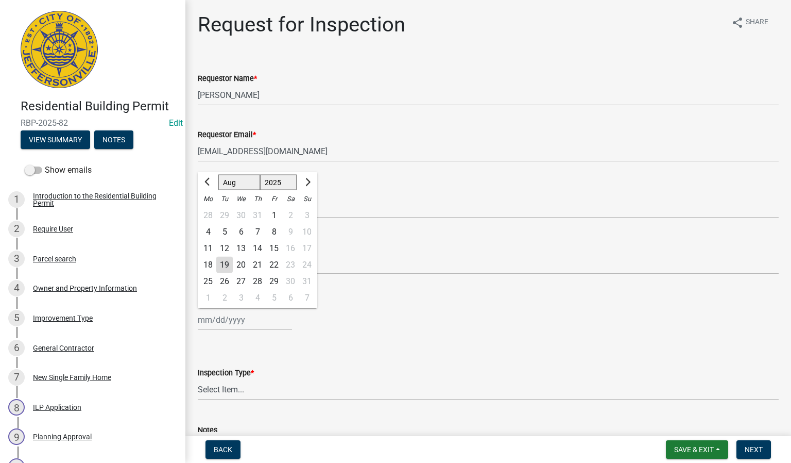
click at [224, 325] on div "[PERSON_NAME] Feb Mar Apr [PERSON_NAME][DATE] Oct Nov [DATE] 1526 1527 1528 152…" at bounding box center [245, 319] width 94 height 21
click at [223, 262] on div "19" at bounding box center [224, 265] width 16 height 16
type input "[DATE]"
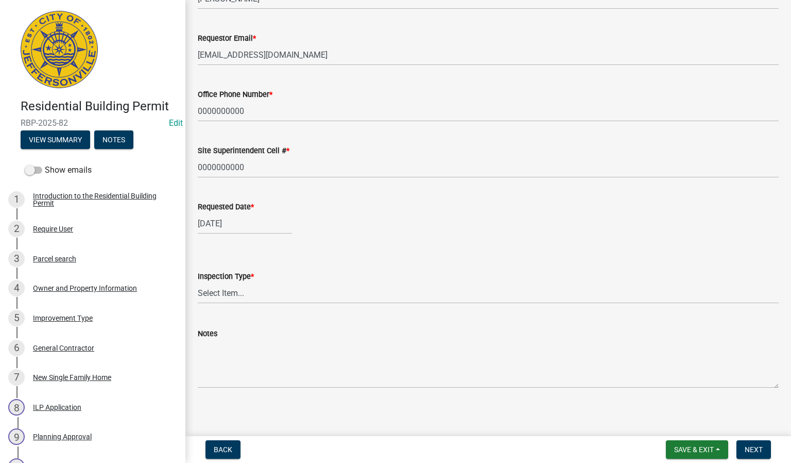
scroll to position [100, 0]
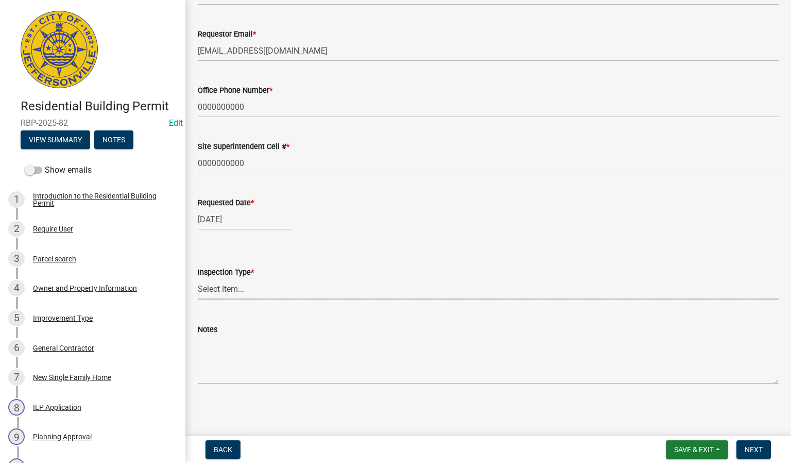
click at [226, 285] on select "Select Item... Footer Foundation Framing Final" at bounding box center [488, 288] width 581 height 21
click at [198, 278] on select "Select Item... Footer Foundation Framing Final" at bounding box center [488, 288] width 581 height 21
select select "8ea0f6e5-dde7-4881-a999-02519822ccbf"
click at [754, 452] on span "Next" at bounding box center [754, 449] width 18 height 8
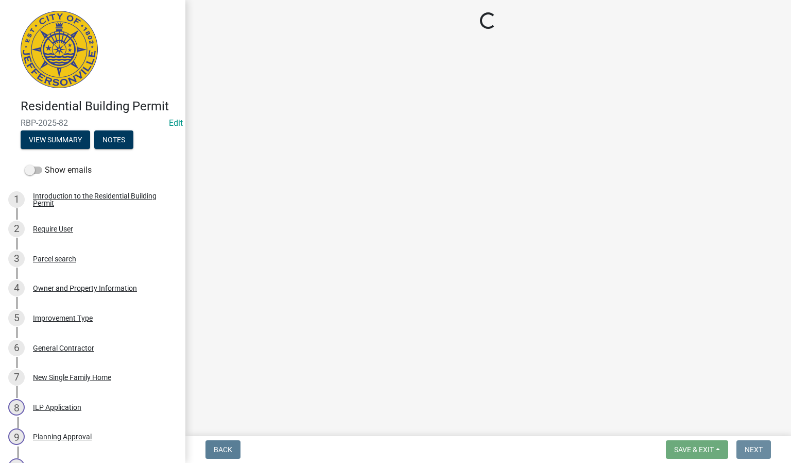
scroll to position [0, 0]
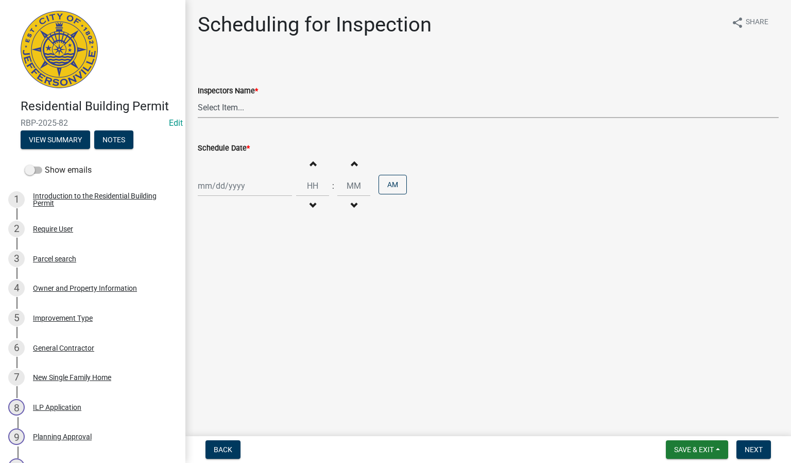
click at [212, 106] on select "Select Item... [PERSON_NAME] ([PERSON_NAME]) [PERSON_NAME] ([PERSON_NAME]) mkru…" at bounding box center [488, 107] width 581 height 21
select select "13c97fbc-c819-4cee-844a-0db3d3c4db95"
click at [198, 97] on select "Select Item... [PERSON_NAME] ([PERSON_NAME]) [PERSON_NAME] ([PERSON_NAME]) mkru…" at bounding box center [488, 107] width 581 height 21
click at [226, 182] on div at bounding box center [245, 185] width 94 height 21
select select "8"
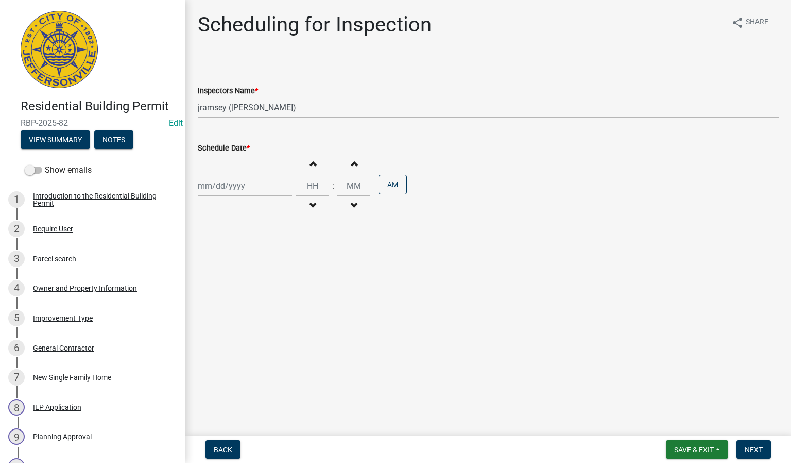
select select "2025"
click at [229, 286] on div "19" at bounding box center [224, 290] width 16 height 16
type input "[DATE]"
click at [756, 448] on span "Next" at bounding box center [754, 449] width 18 height 8
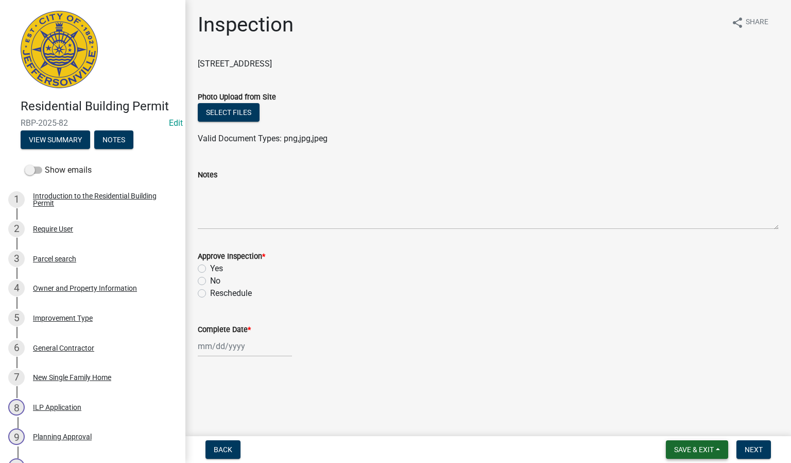
click at [688, 448] on span "Save & Exit" at bounding box center [694, 449] width 40 height 8
click at [683, 425] on button "Save & Exit" at bounding box center [687, 423] width 82 height 25
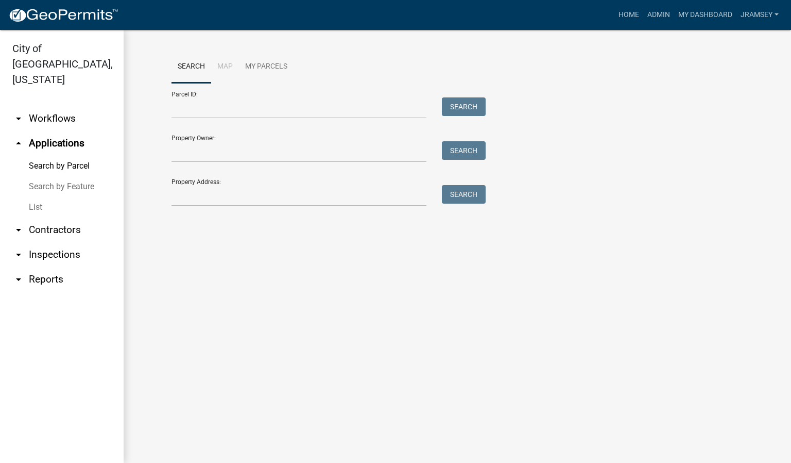
click at [70, 242] on link "arrow_drop_down Inspections" at bounding box center [62, 254] width 124 height 25
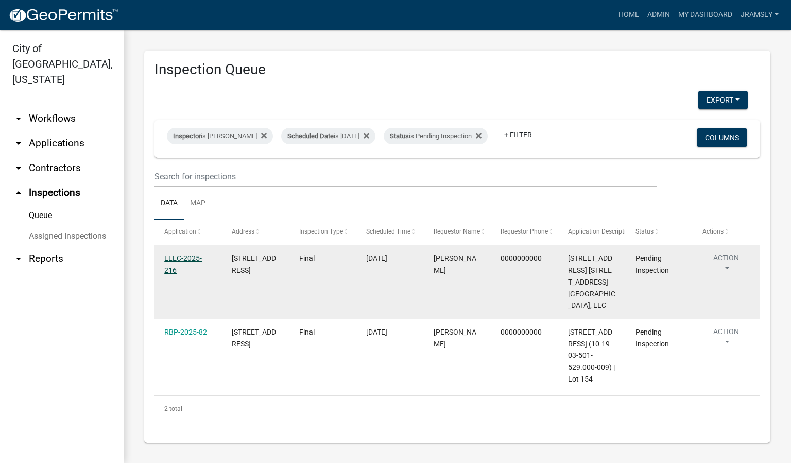
click at [178, 268] on link "ELEC-2025-216" at bounding box center [183, 264] width 38 height 20
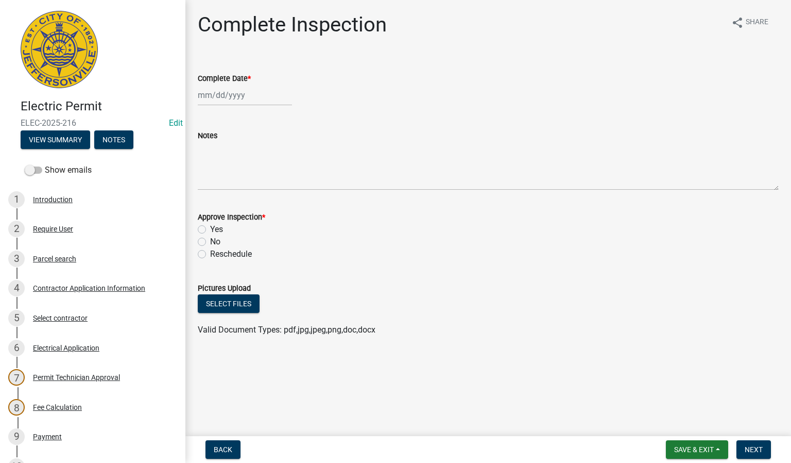
click at [216, 92] on div at bounding box center [245, 94] width 94 height 21
select select "8"
select select "2025"
click at [224, 203] on div "19" at bounding box center [224, 199] width 16 height 16
type input "[DATE]"
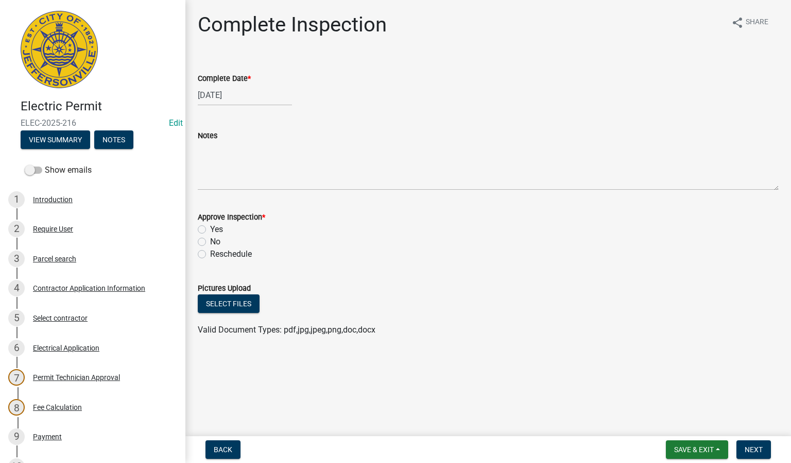
click at [210, 230] on label "Yes" at bounding box center [216, 229] width 13 height 12
click at [210, 230] on input "Yes" at bounding box center [213, 226] width 7 height 7
radio input "true"
click at [751, 448] on span "Next" at bounding box center [754, 449] width 18 height 8
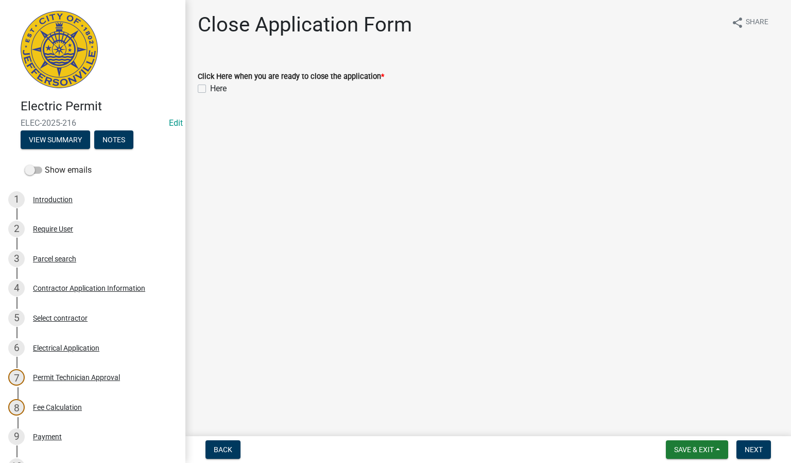
click at [210, 89] on label "Here" at bounding box center [218, 88] width 16 height 12
click at [210, 89] on input "Here" at bounding box center [213, 85] width 7 height 7
checkbox input "true"
click at [757, 443] on button "Next" at bounding box center [754, 449] width 35 height 19
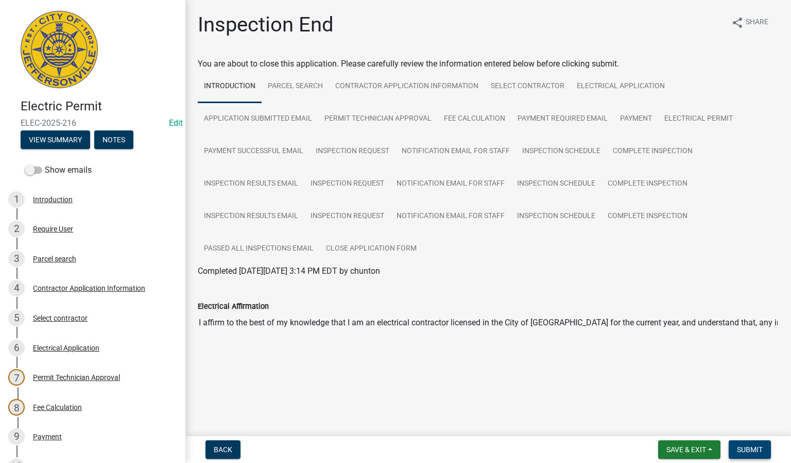
click at [742, 449] on span "Submit" at bounding box center [750, 449] width 26 height 8
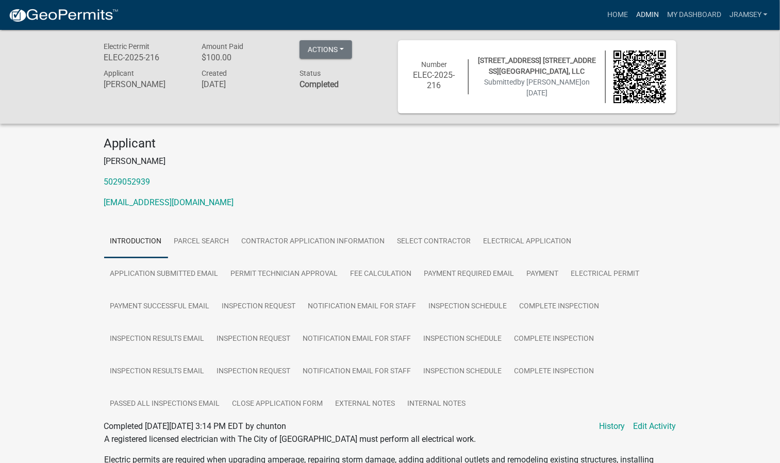
click at [653, 16] on link "Admin" at bounding box center [647, 15] width 31 height 20
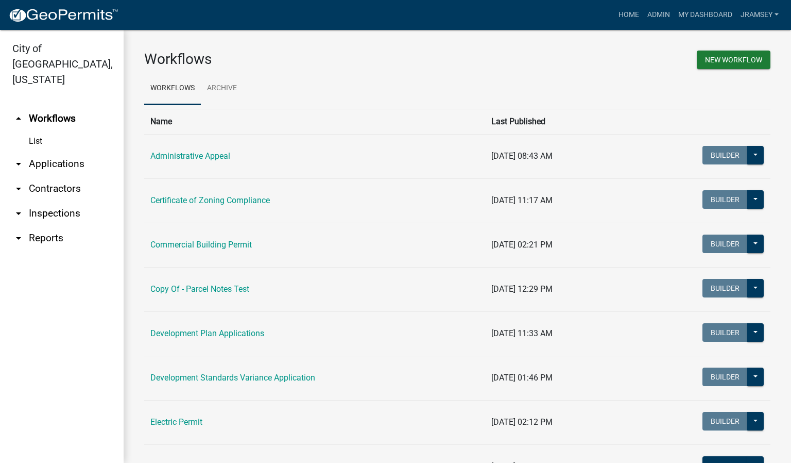
click at [36, 201] on link "arrow_drop_down Inspections" at bounding box center [62, 213] width 124 height 25
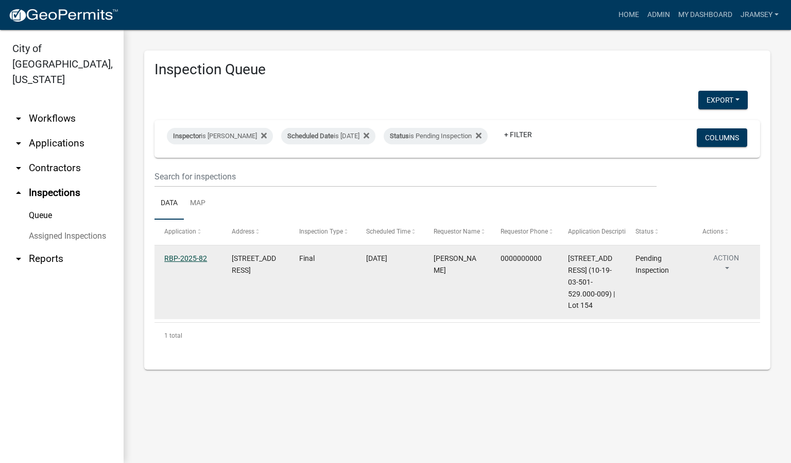
click at [184, 262] on link "RBP-2025-82" at bounding box center [185, 258] width 43 height 8
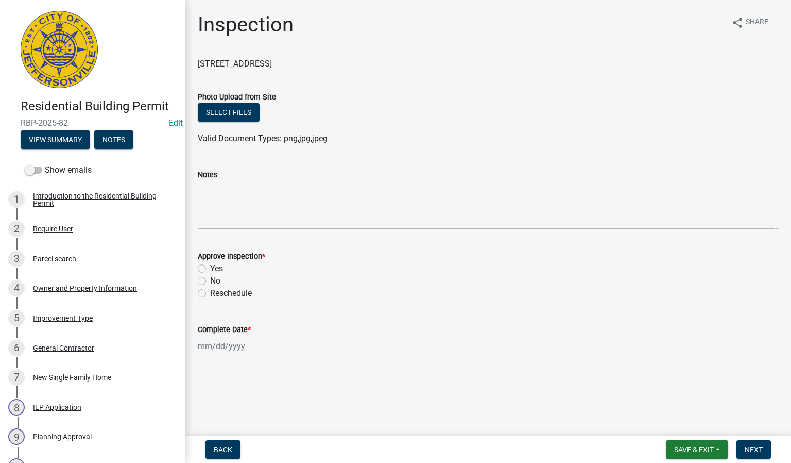
click at [210, 266] on label "Yes" at bounding box center [216, 268] width 13 height 12
click at [210, 266] on input "Yes" at bounding box center [213, 265] width 7 height 7
radio input "true"
click at [222, 348] on div at bounding box center [245, 345] width 94 height 21
select select "8"
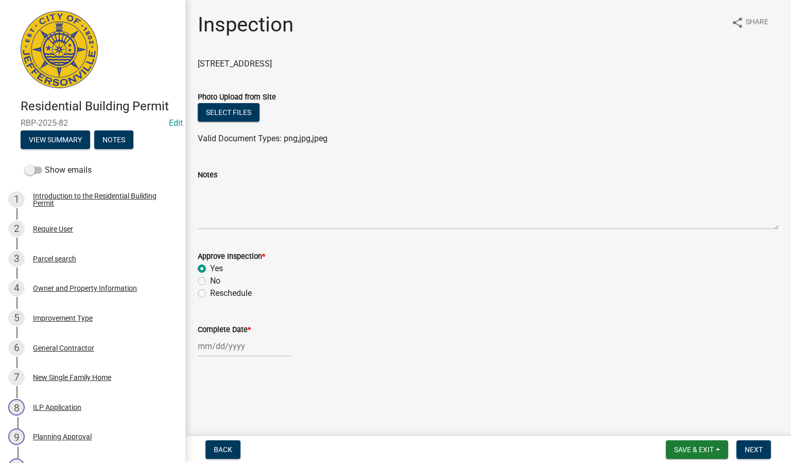
select select "2025"
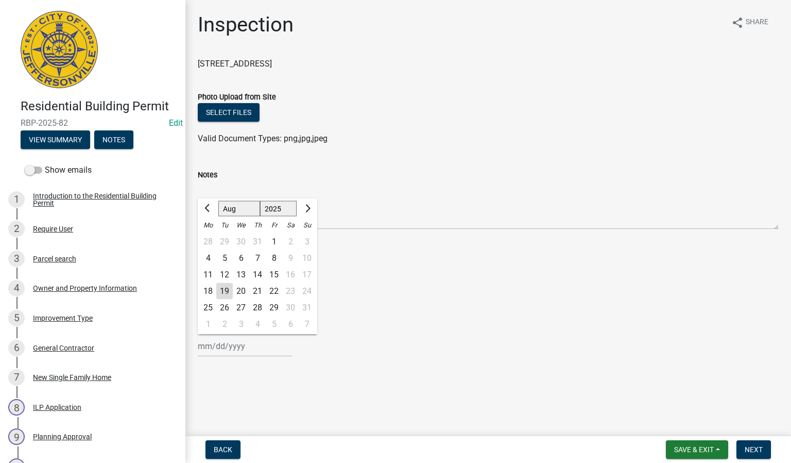
click at [229, 292] on div "19" at bounding box center [224, 291] width 16 height 16
type input "[DATE]"
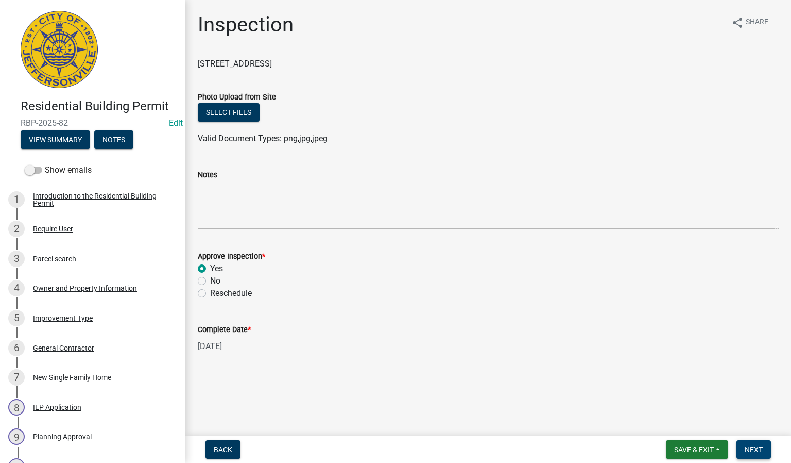
click at [755, 444] on button "Next" at bounding box center [754, 449] width 35 height 19
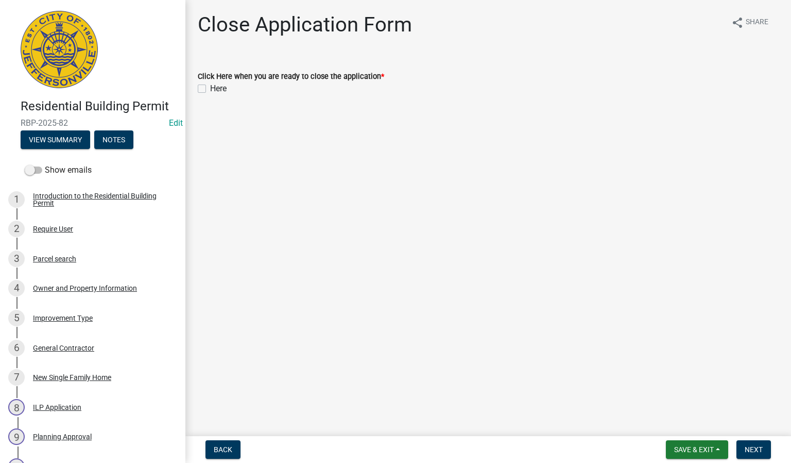
click at [210, 89] on label "Here" at bounding box center [218, 88] width 16 height 12
click at [210, 89] on input "Here" at bounding box center [213, 85] width 7 height 7
checkbox input "true"
click at [741, 445] on button "Next" at bounding box center [754, 449] width 35 height 19
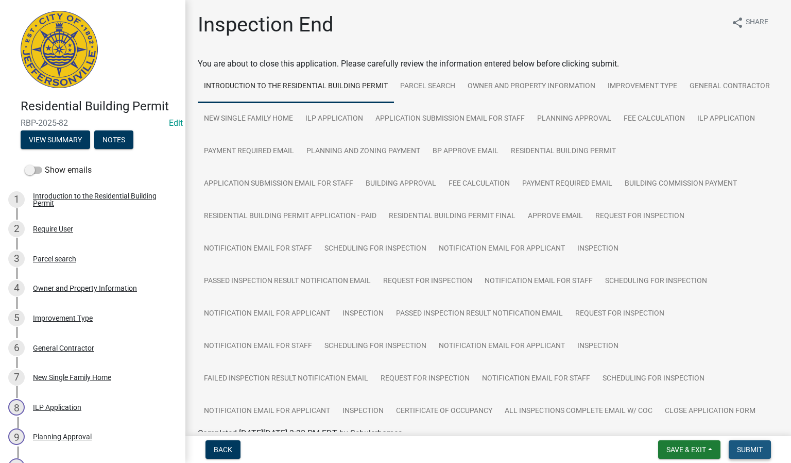
click at [746, 453] on span "Submit" at bounding box center [750, 449] width 26 height 8
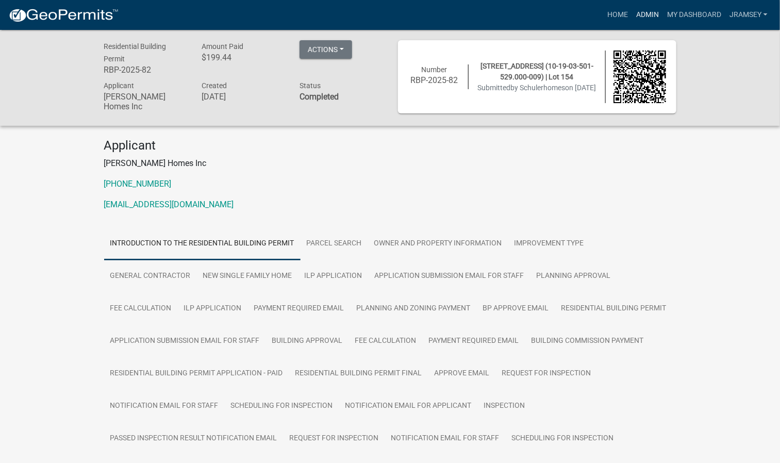
click at [656, 17] on link "Admin" at bounding box center [647, 15] width 31 height 20
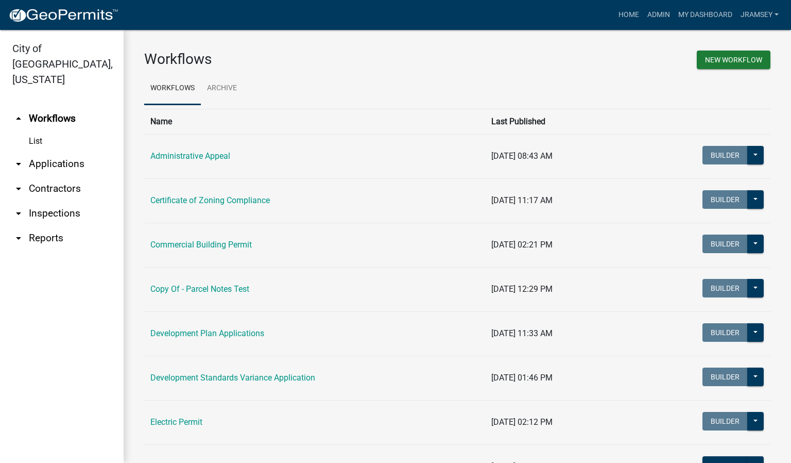
click at [38, 201] on link "arrow_drop_down Inspections" at bounding box center [62, 213] width 124 height 25
